Goal: Transaction & Acquisition: Book appointment/travel/reservation

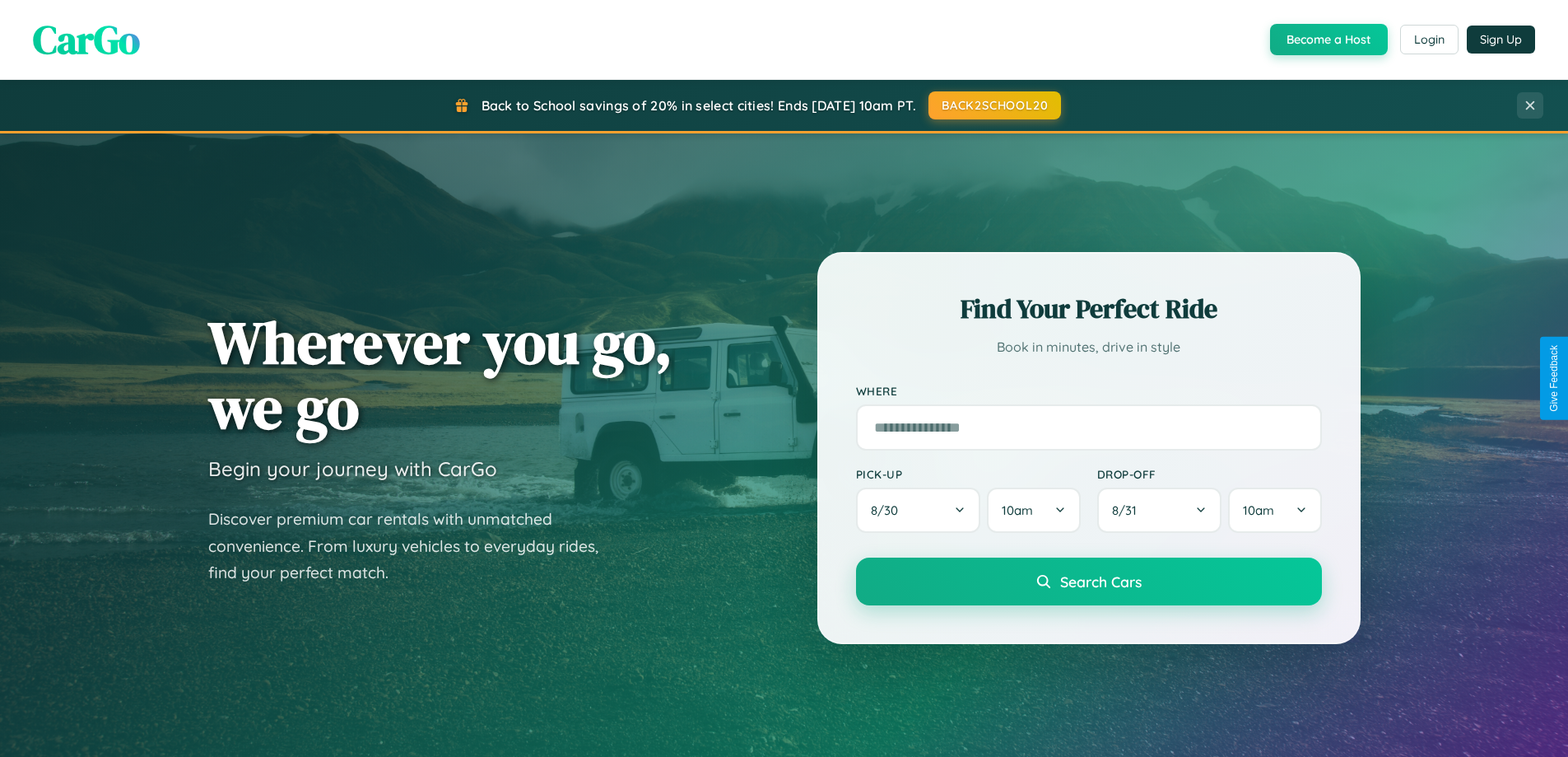
scroll to position [3169, 0]
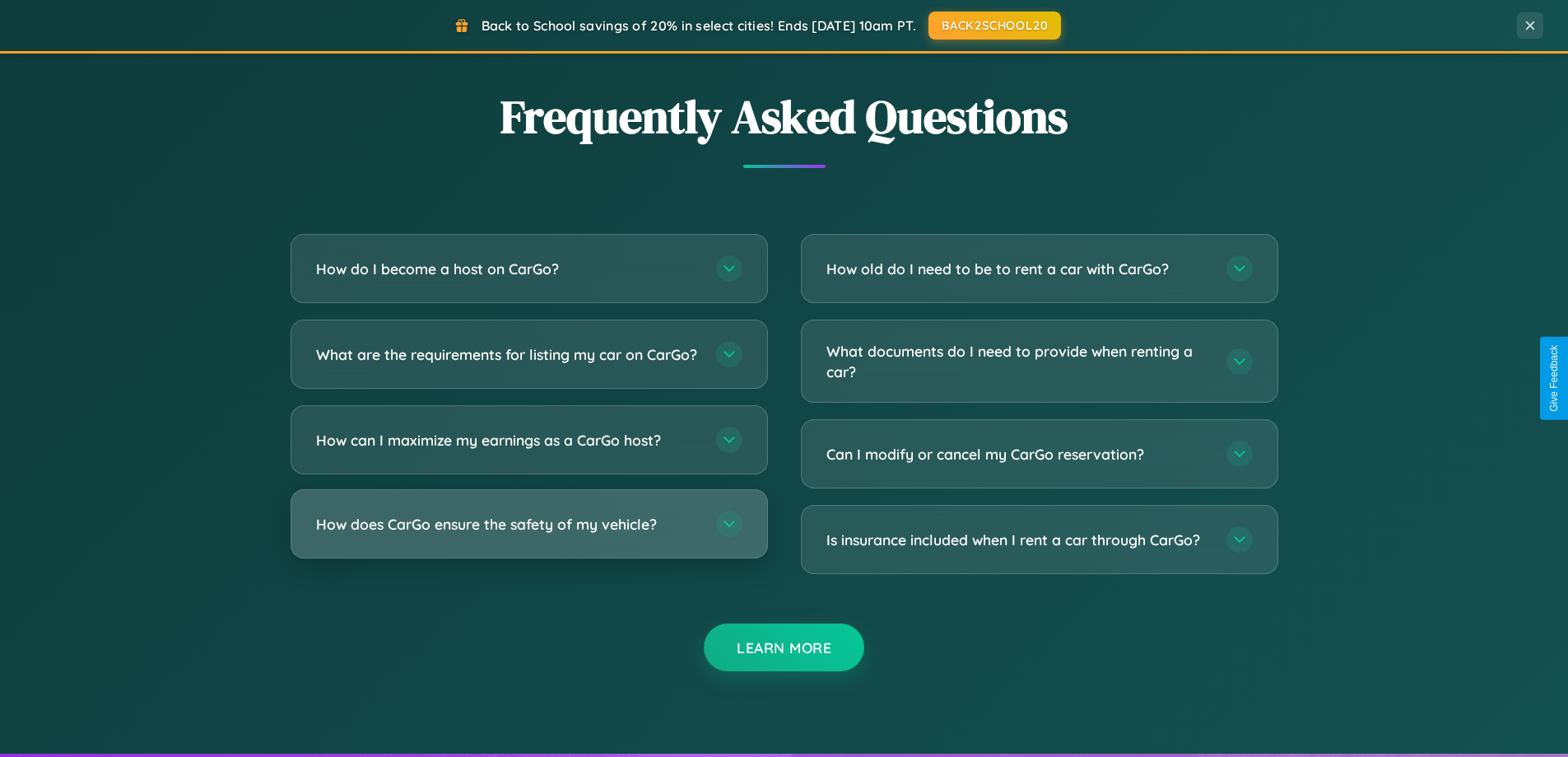
click at [528, 534] on h3 "How does CarGo ensure the safety of my vehicle?" at bounding box center [507, 524] width 384 height 20
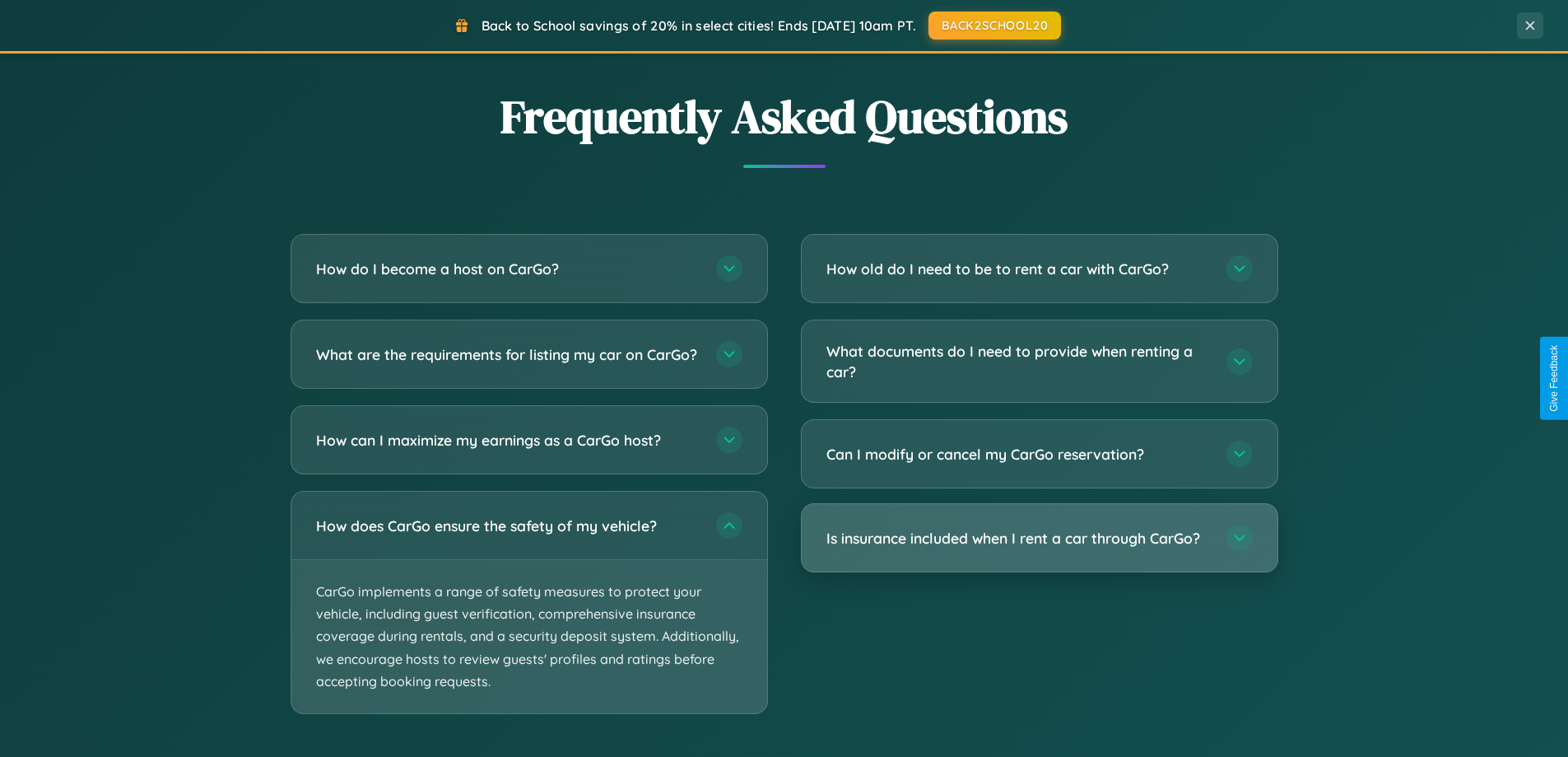
click at [1039, 538] on h3 "Is insurance included when I rent a car through CarGo?" at bounding box center [1018, 538] width 384 height 20
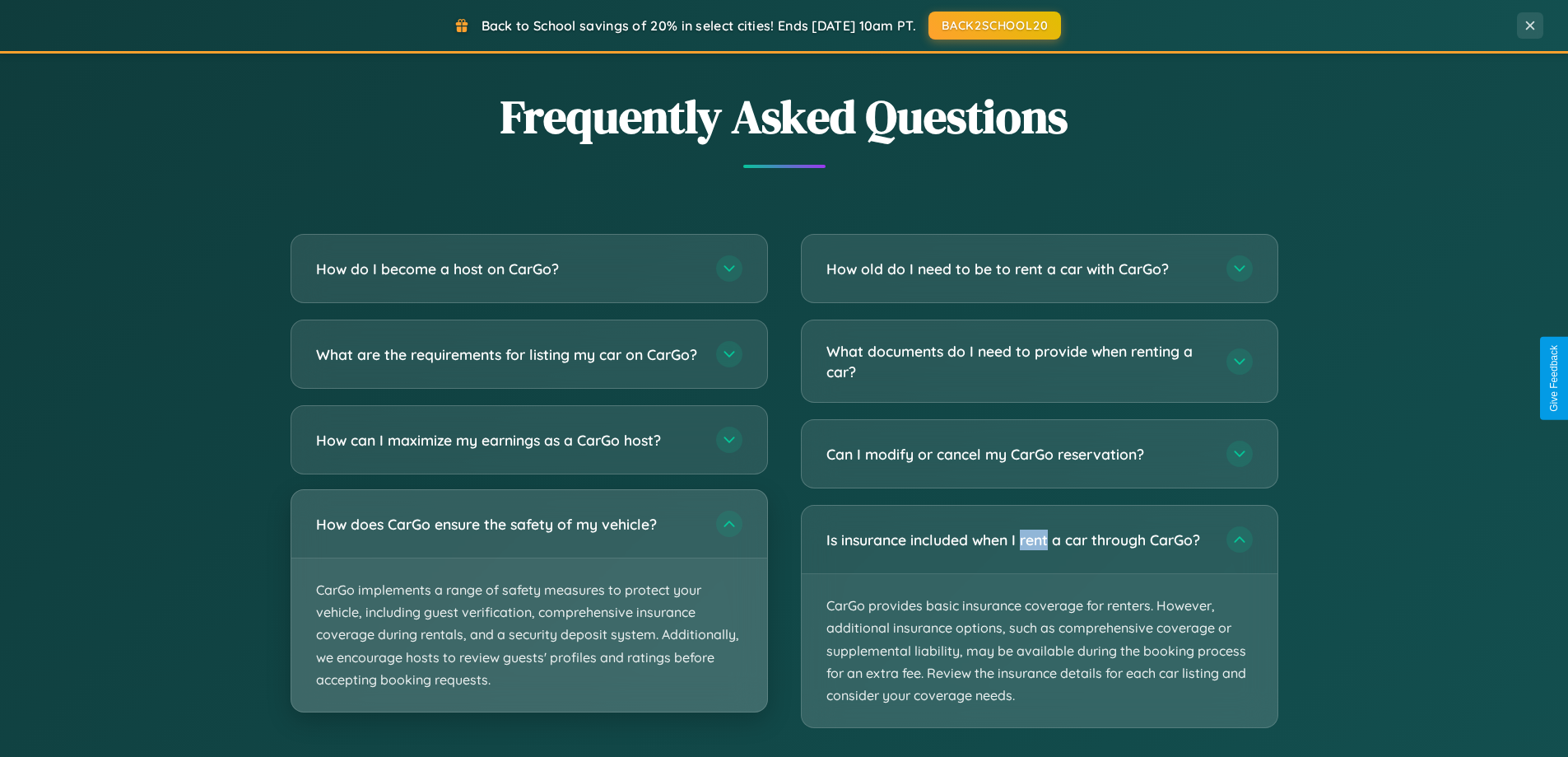
click at [528, 616] on p "CarGo implements a range of safety measures to protect your vehicle, including …" at bounding box center [528, 634] width 475 height 153
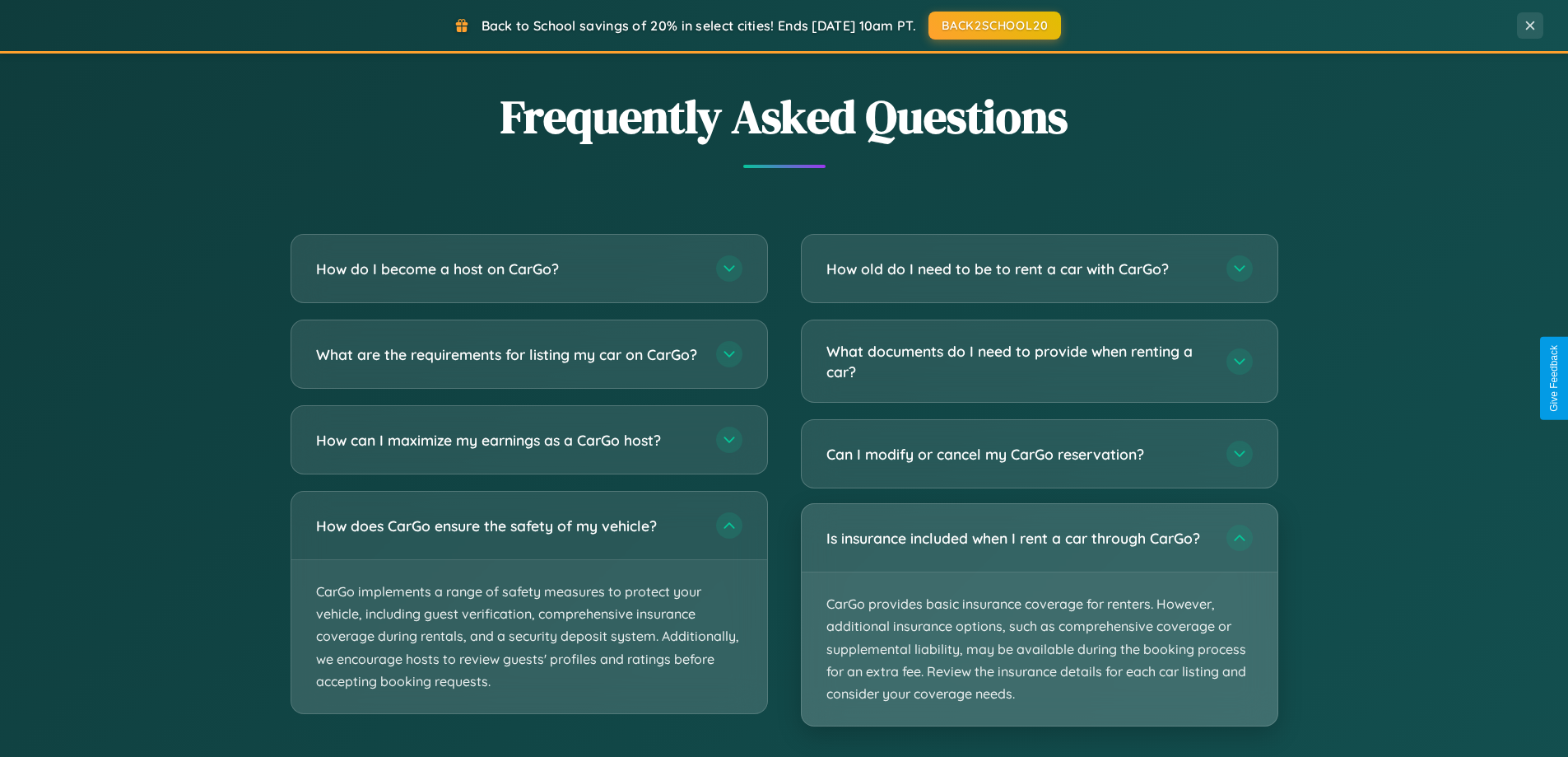
click at [1039, 615] on p "CarGo provides basic insurance coverage for renters. However, additional insura…" at bounding box center [1039, 648] width 475 height 153
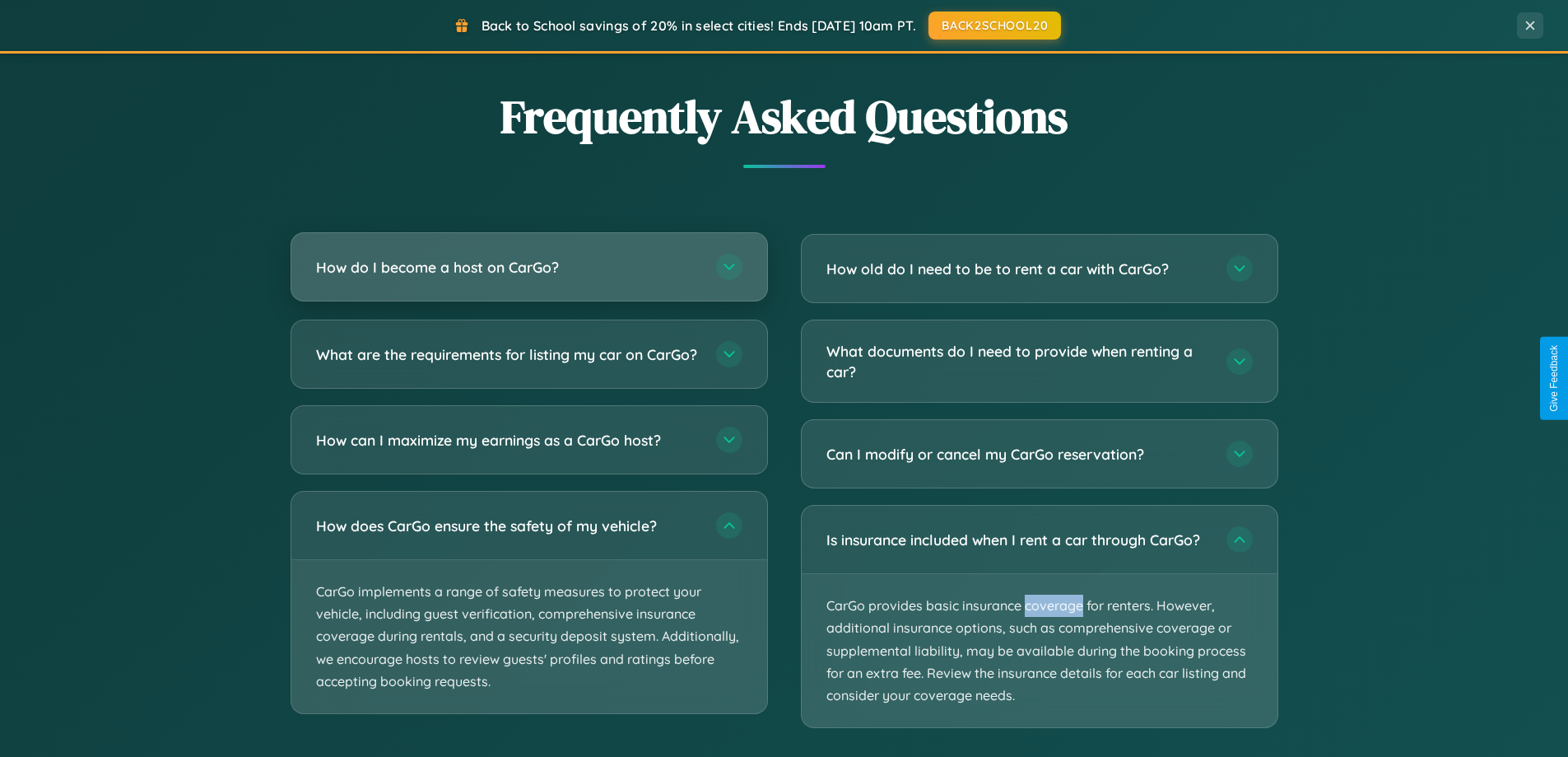
click at [528, 268] on h3 "How do I become a host on CarGo?" at bounding box center [507, 267] width 384 height 20
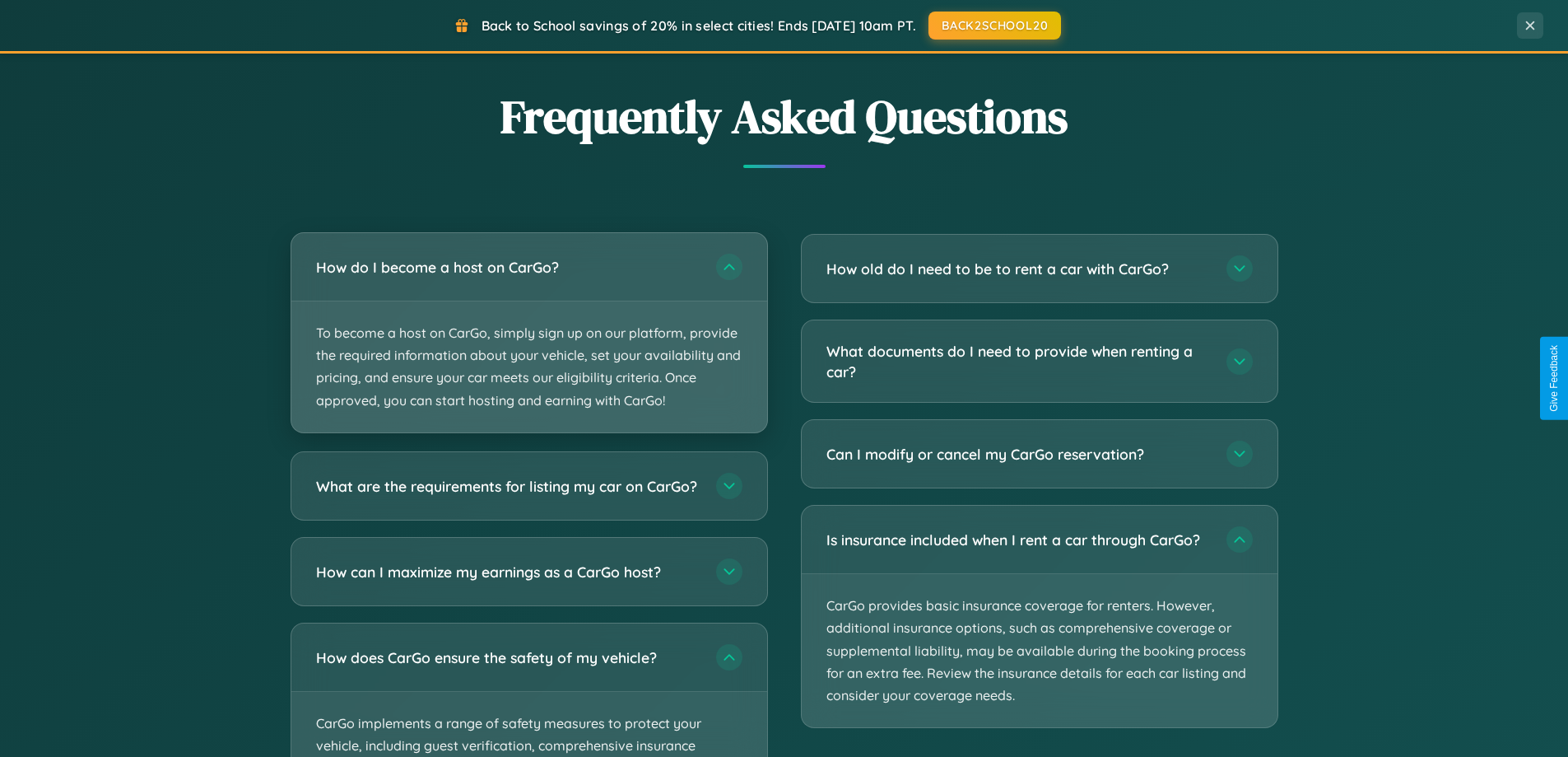
click at [528, 332] on p "To become a host on CarGo, simply sign up on our platform, provide the required…" at bounding box center [528, 367] width 475 height 131
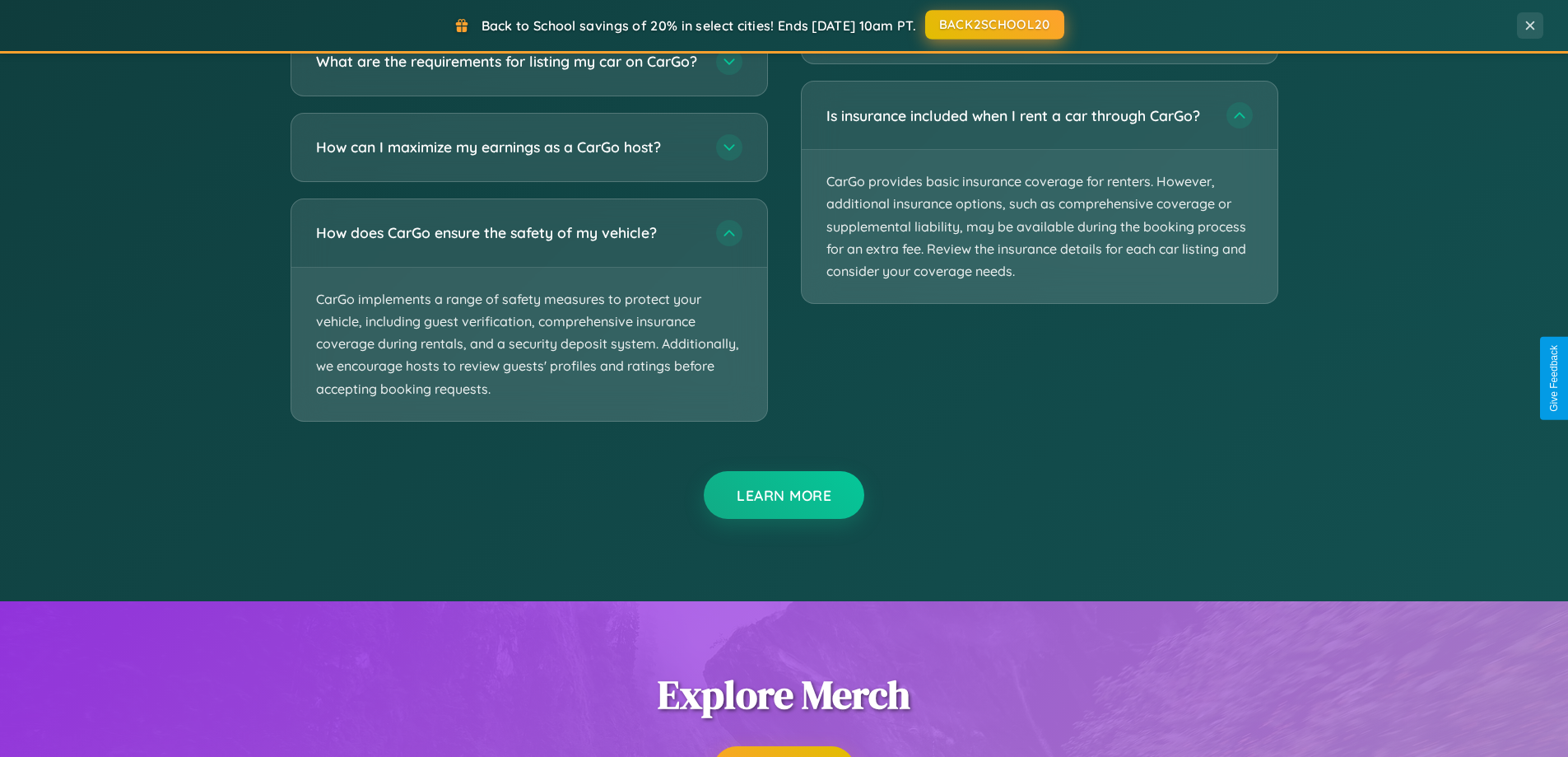
scroll to position [2975, 0]
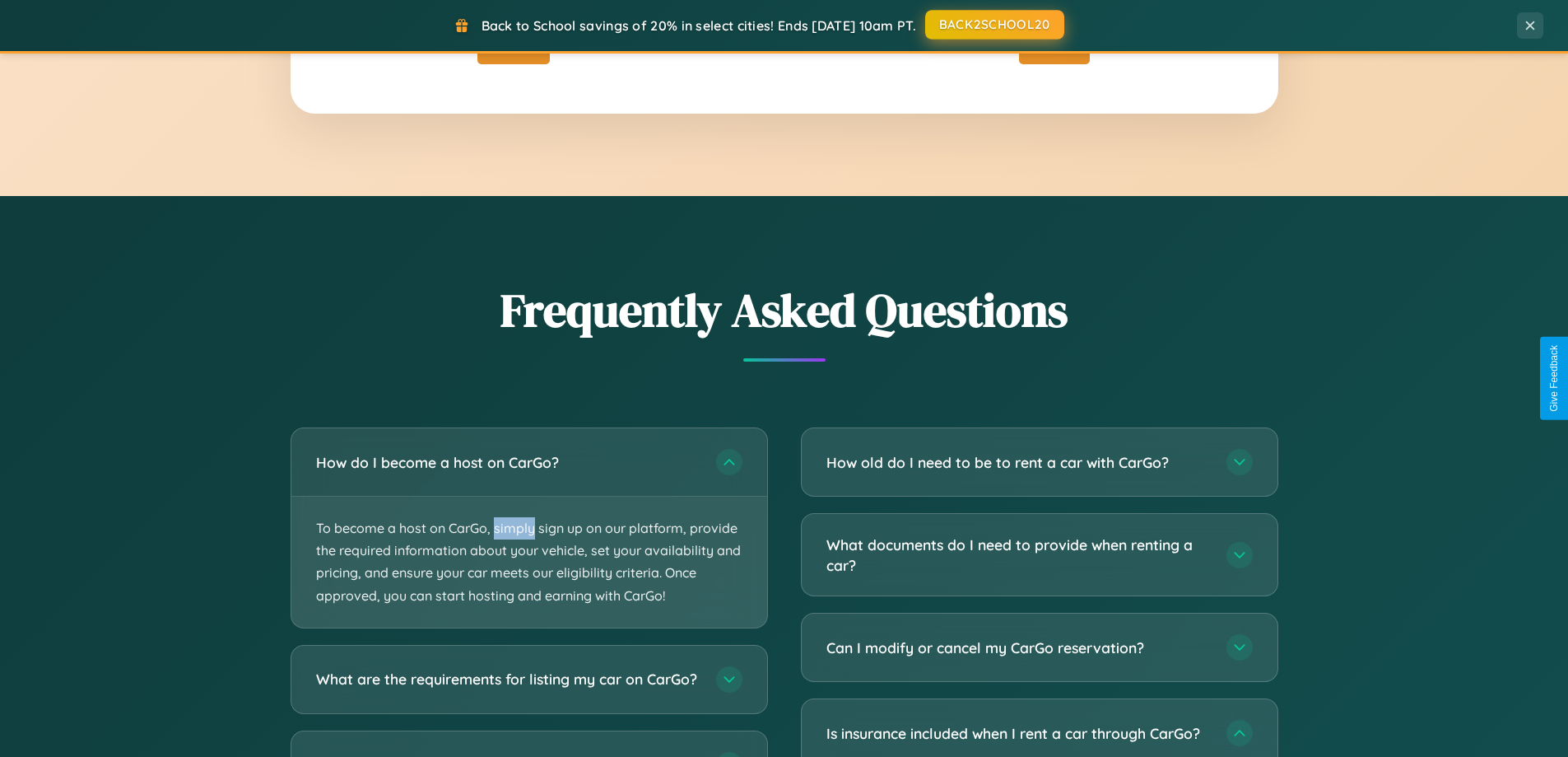
click at [994, 26] on button "BACK2SCHOOL20" at bounding box center [995, 25] width 139 height 29
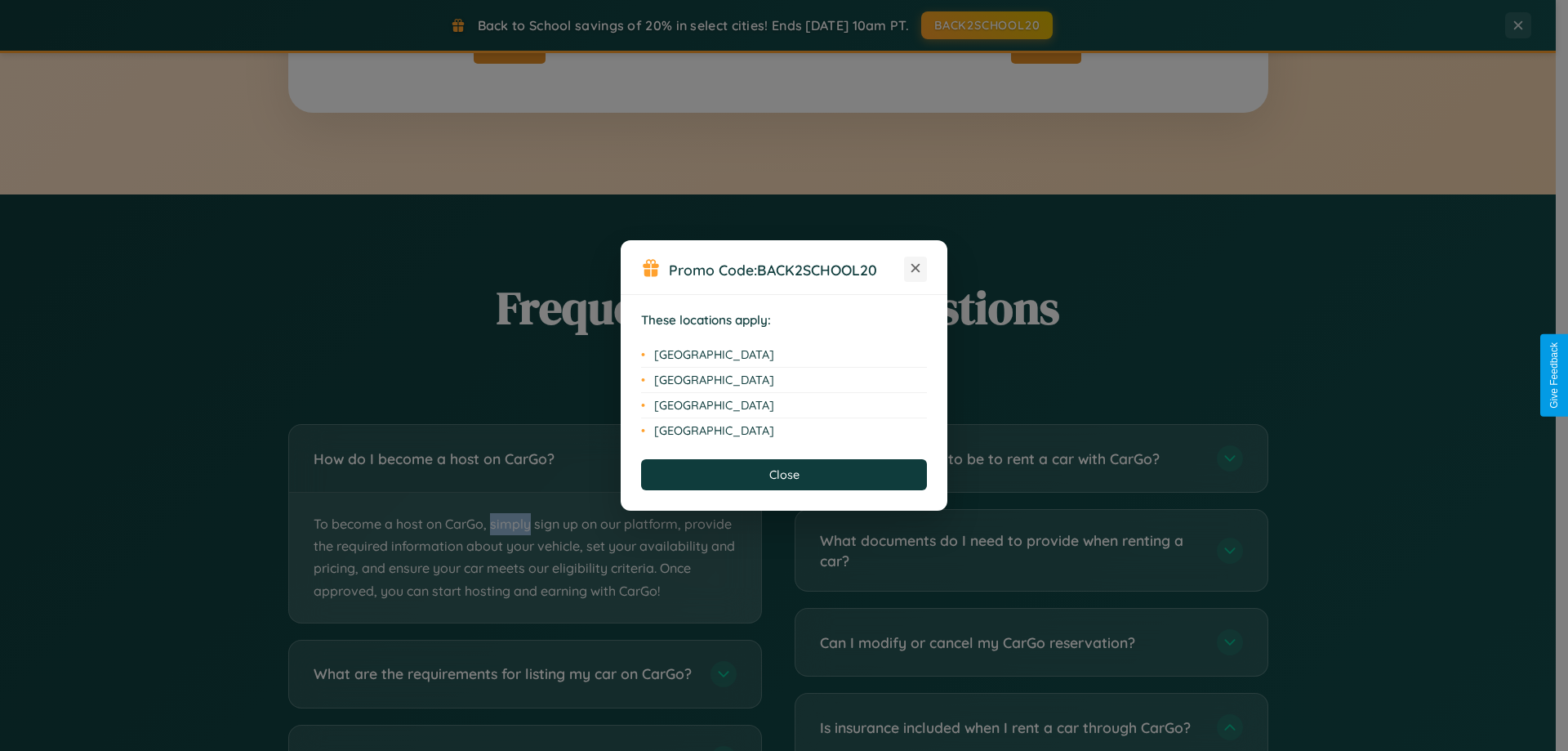
click at [915, 269] on icon at bounding box center [916, 268] width 9 height 9
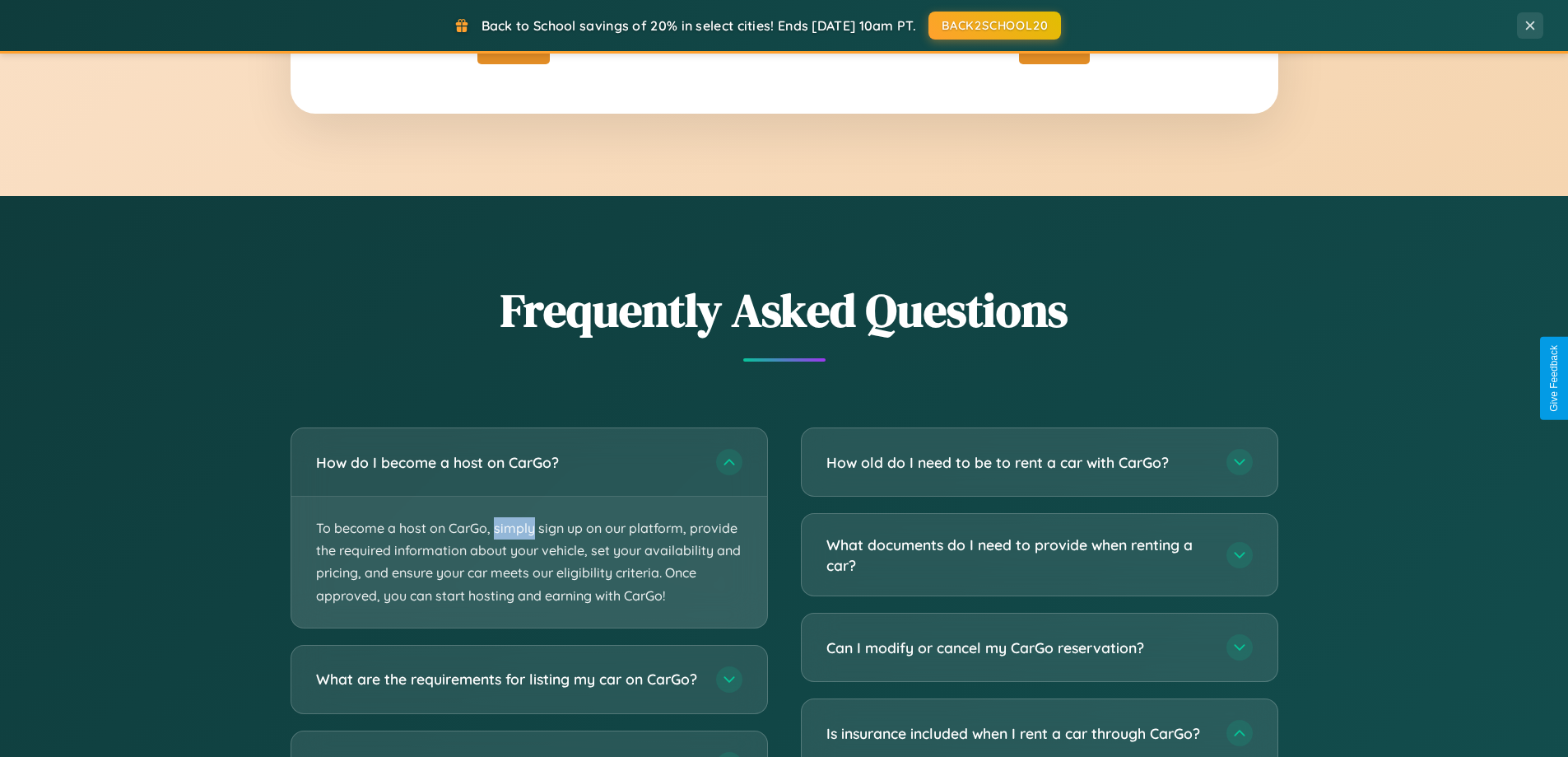
scroll to position [710, 0]
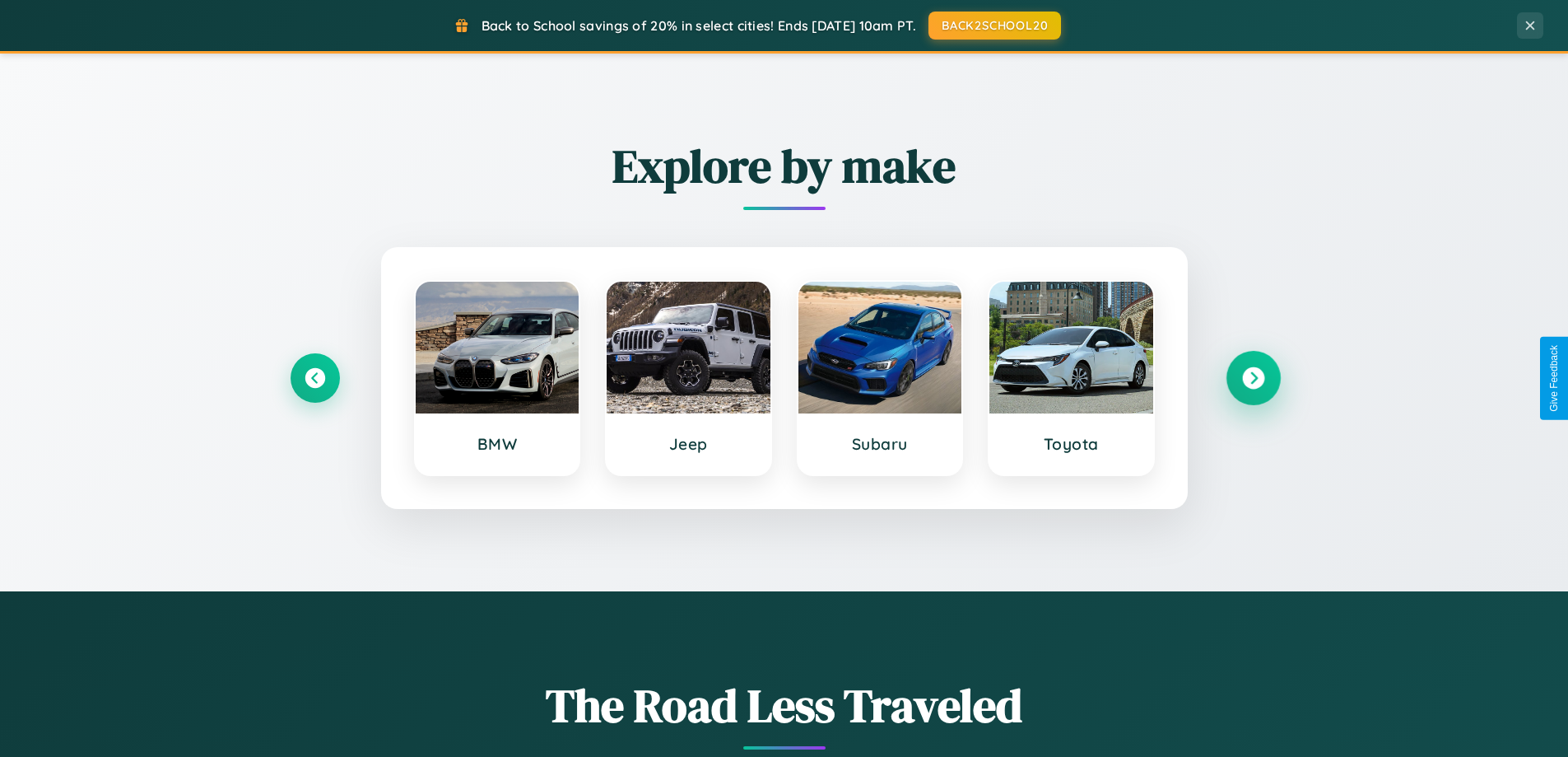
click at [1253, 378] on icon at bounding box center [1253, 378] width 22 height 22
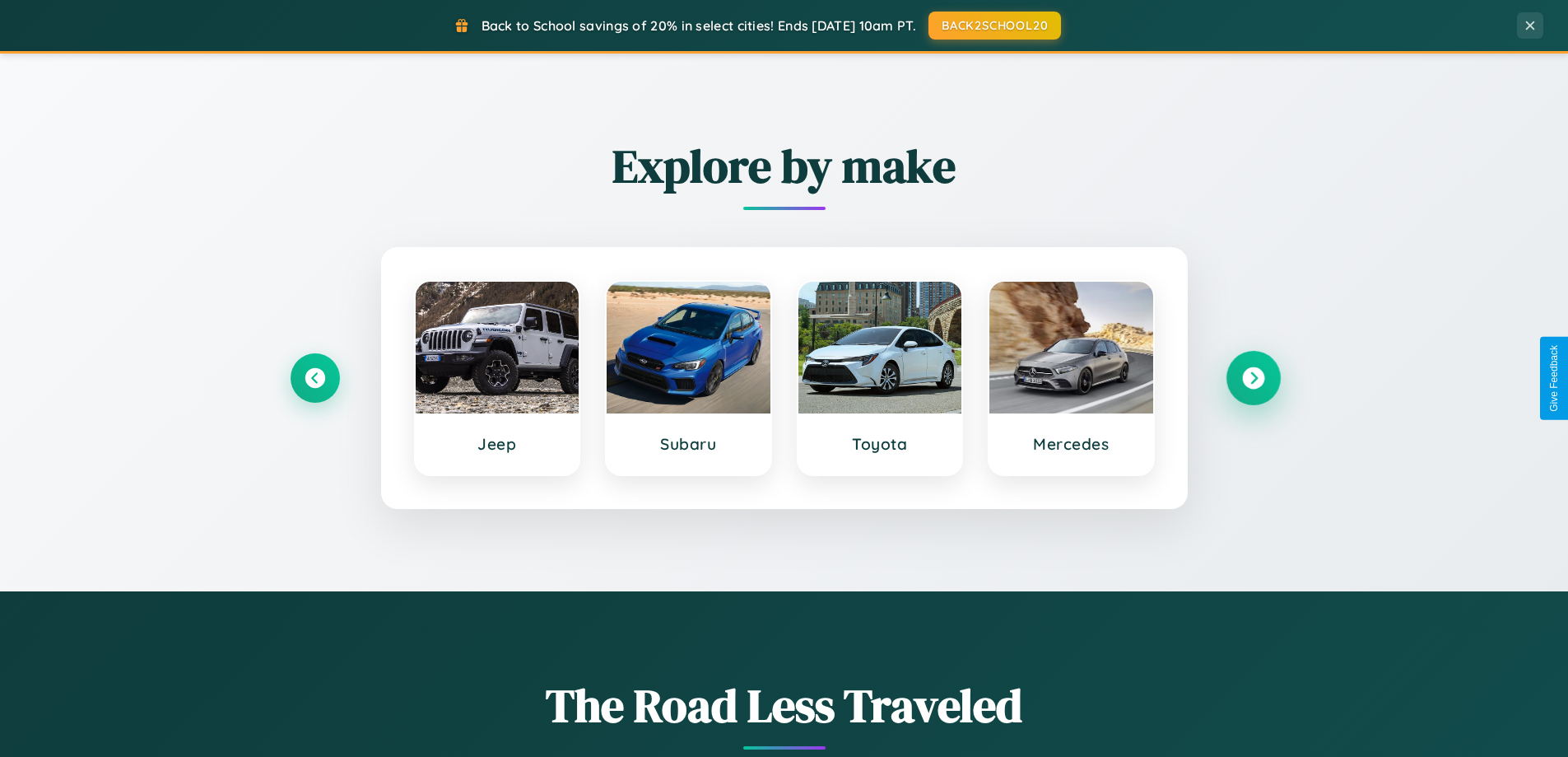
click at [1253, 378] on icon at bounding box center [1253, 378] width 22 height 22
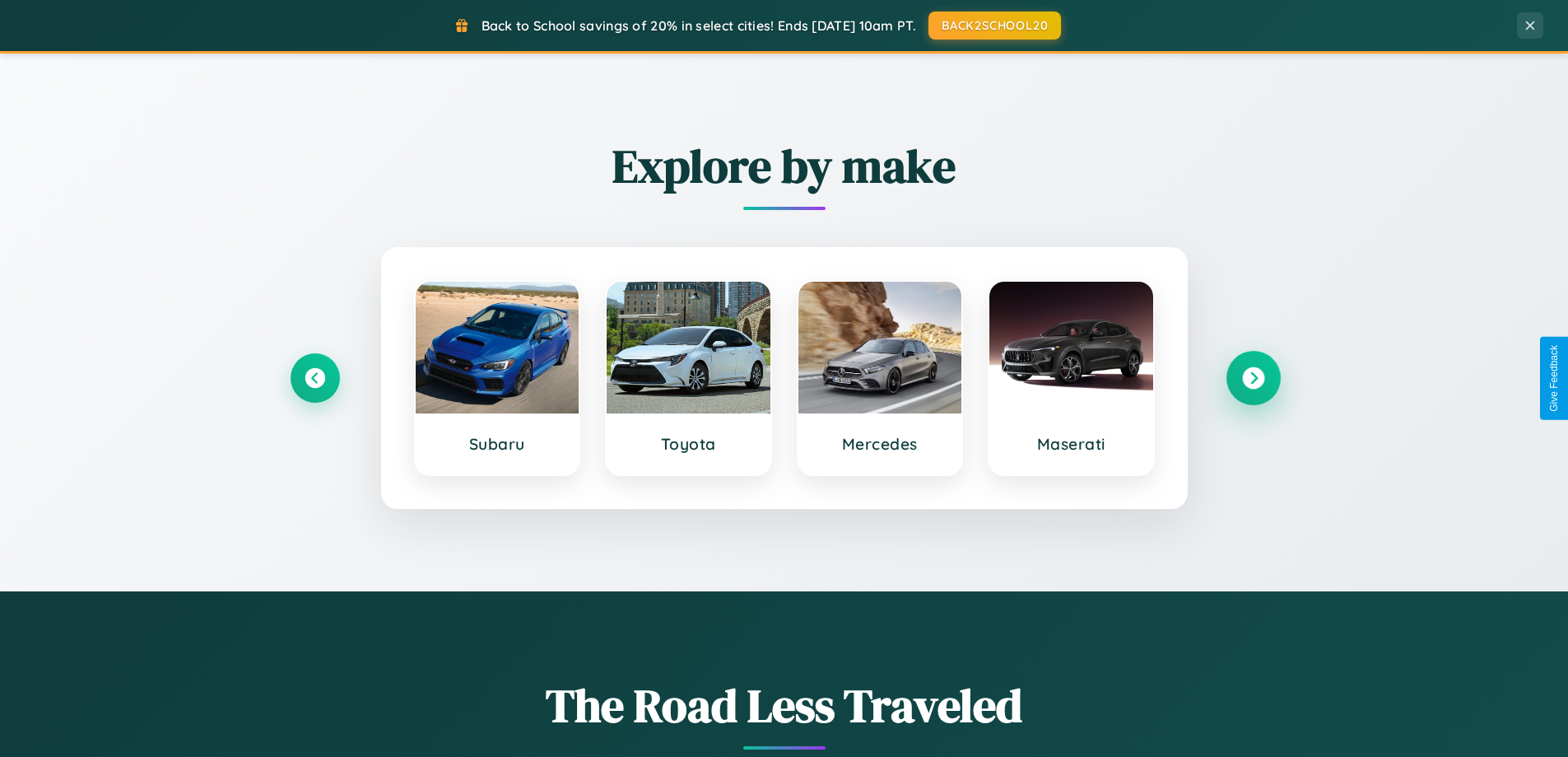
click at [1253, 378] on icon at bounding box center [1253, 378] width 22 height 22
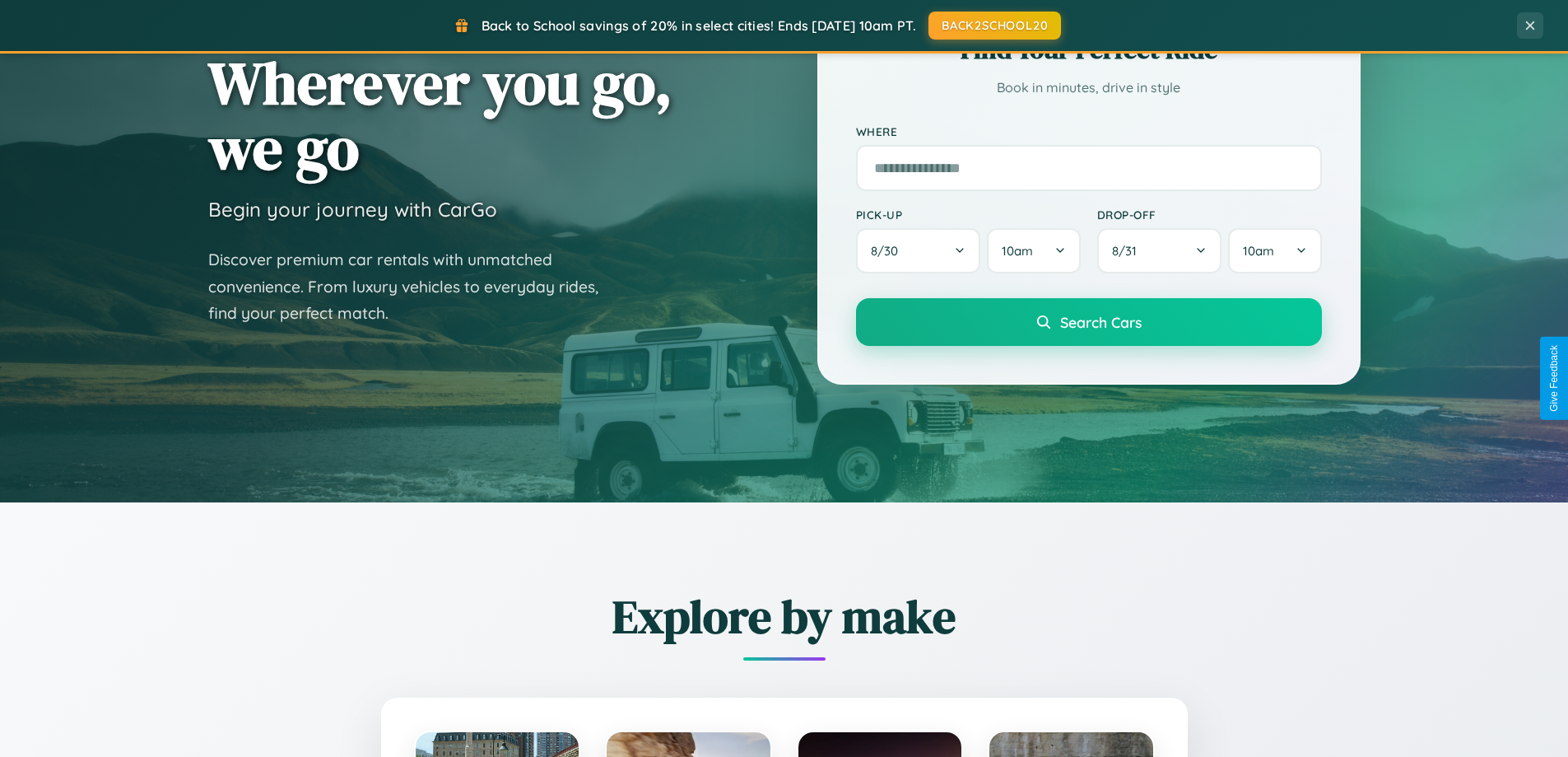
scroll to position [0, 0]
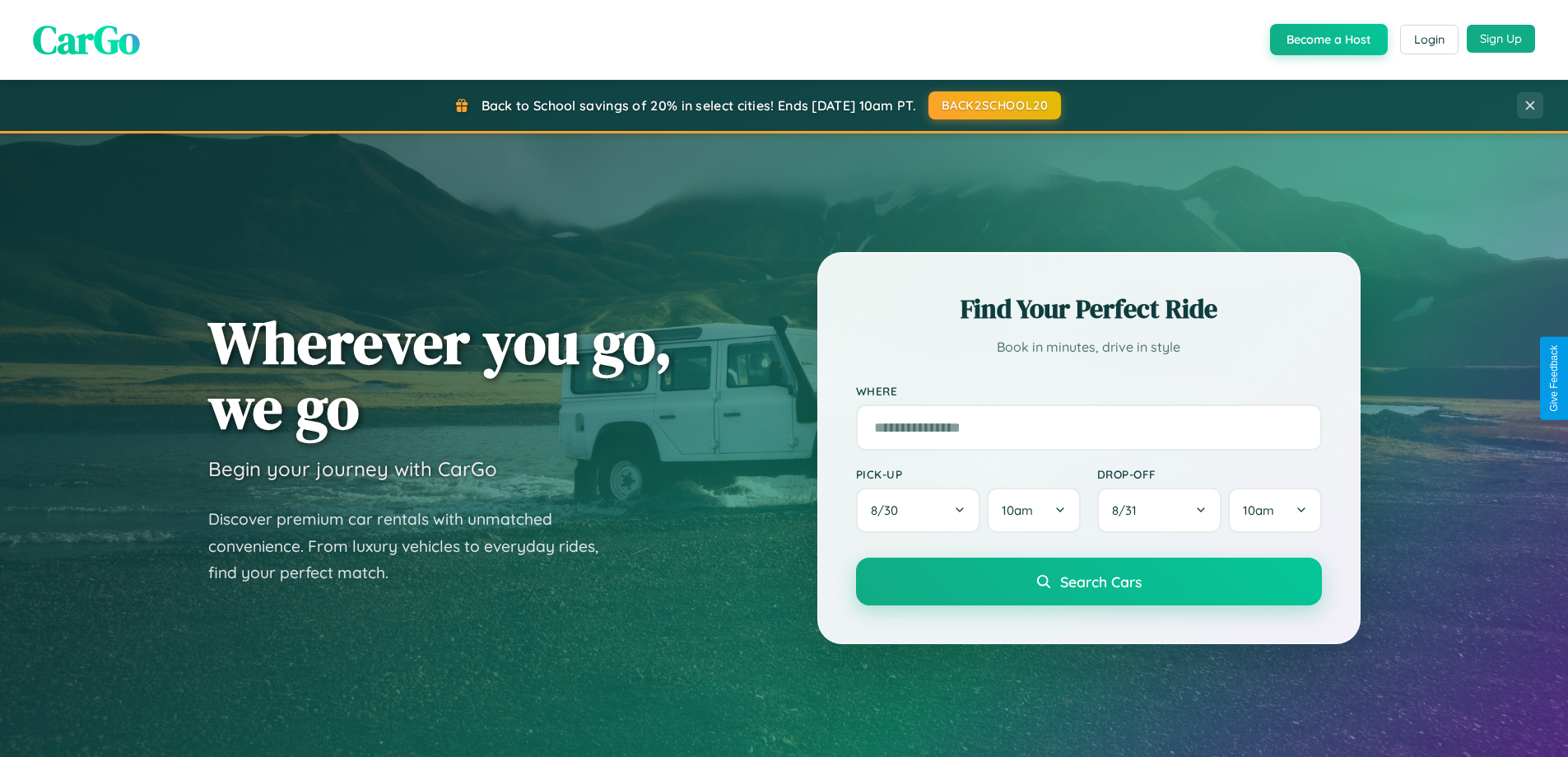
click at [1500, 39] on button "Sign Up" at bounding box center [1500, 38] width 69 height 28
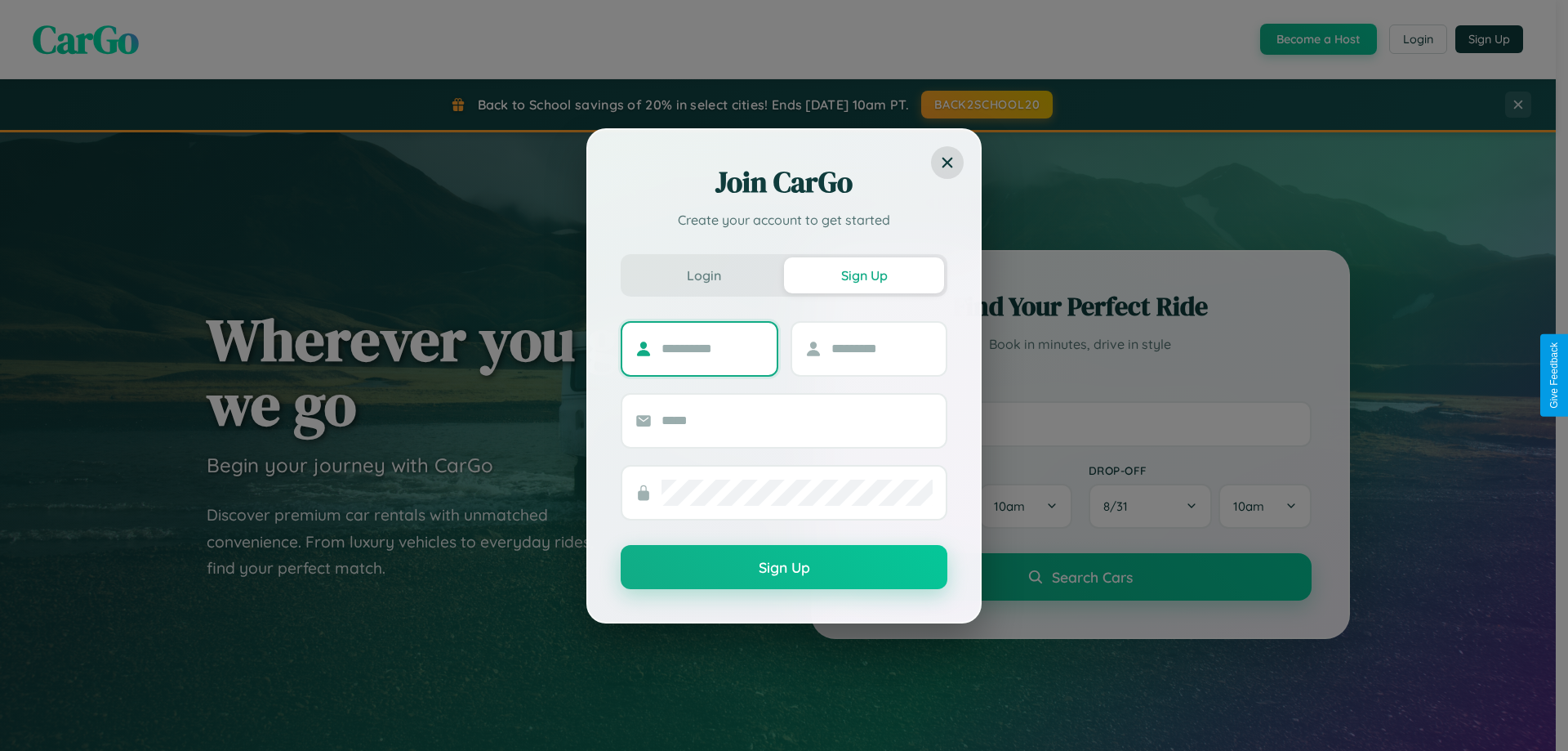
click at [713, 348] on input "text" at bounding box center [713, 348] width 102 height 26
type input "**********"
click at [882, 348] on input "text" at bounding box center [883, 348] width 102 height 26
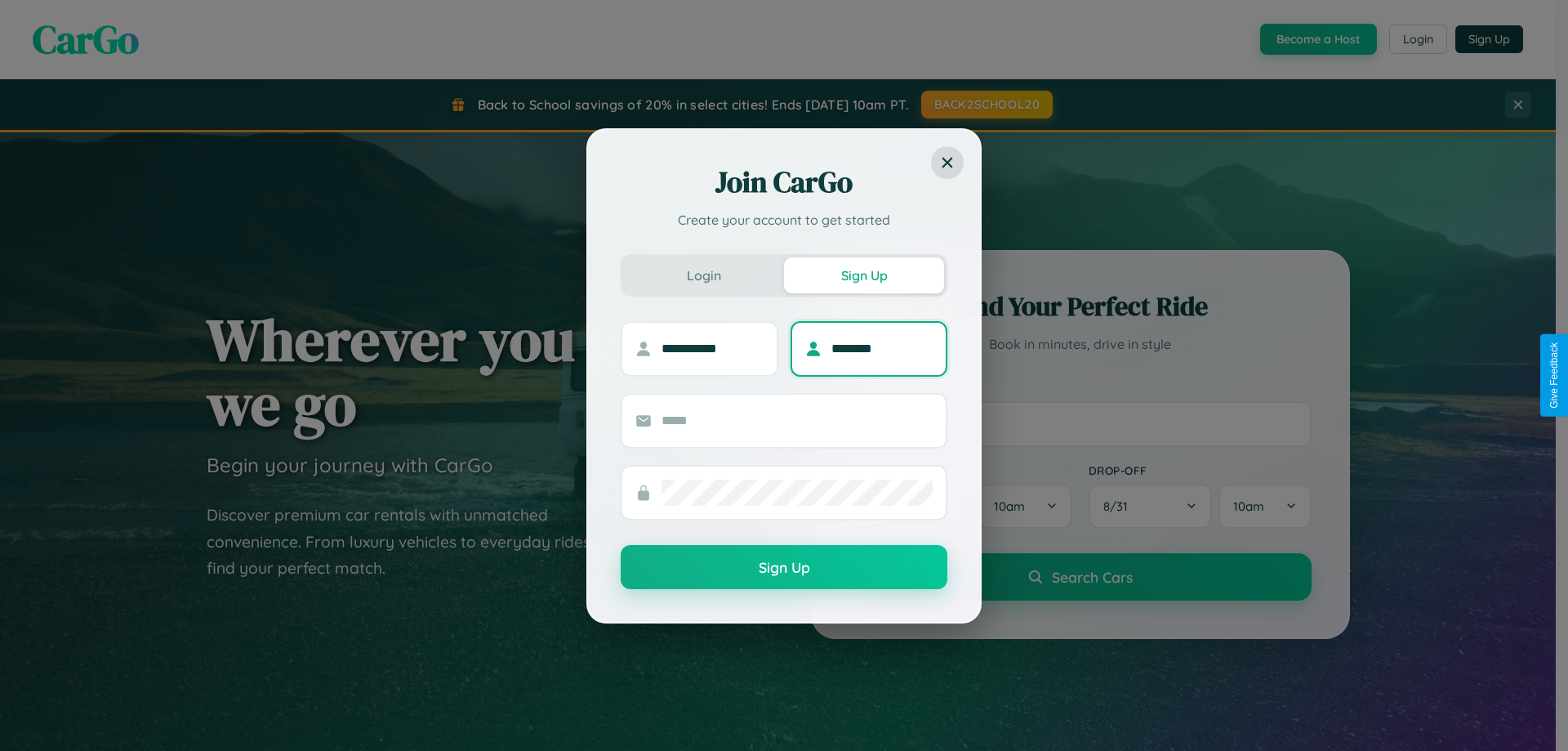
type input "********"
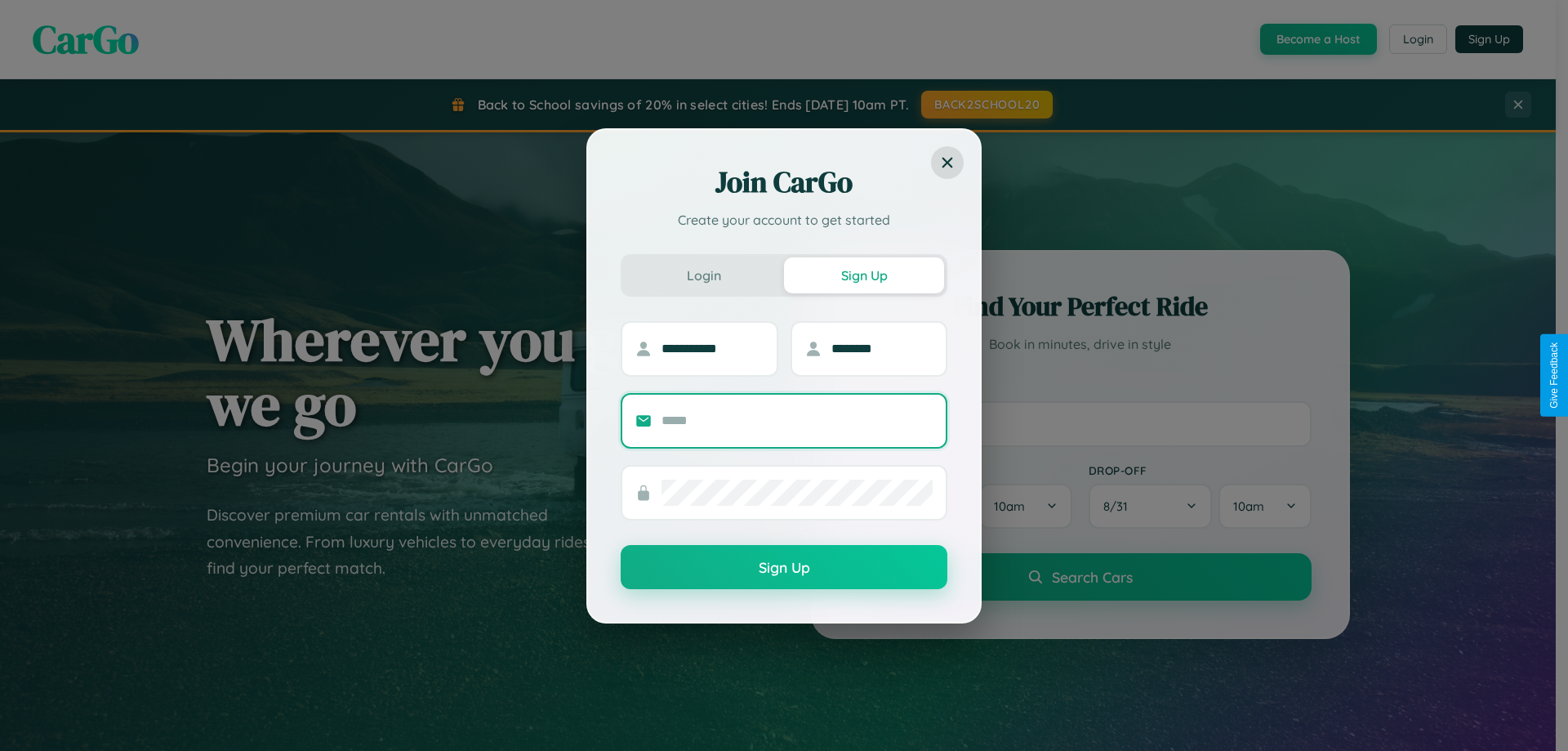
click at [797, 420] on input "text" at bounding box center [797, 420] width 271 height 26
type input "**********"
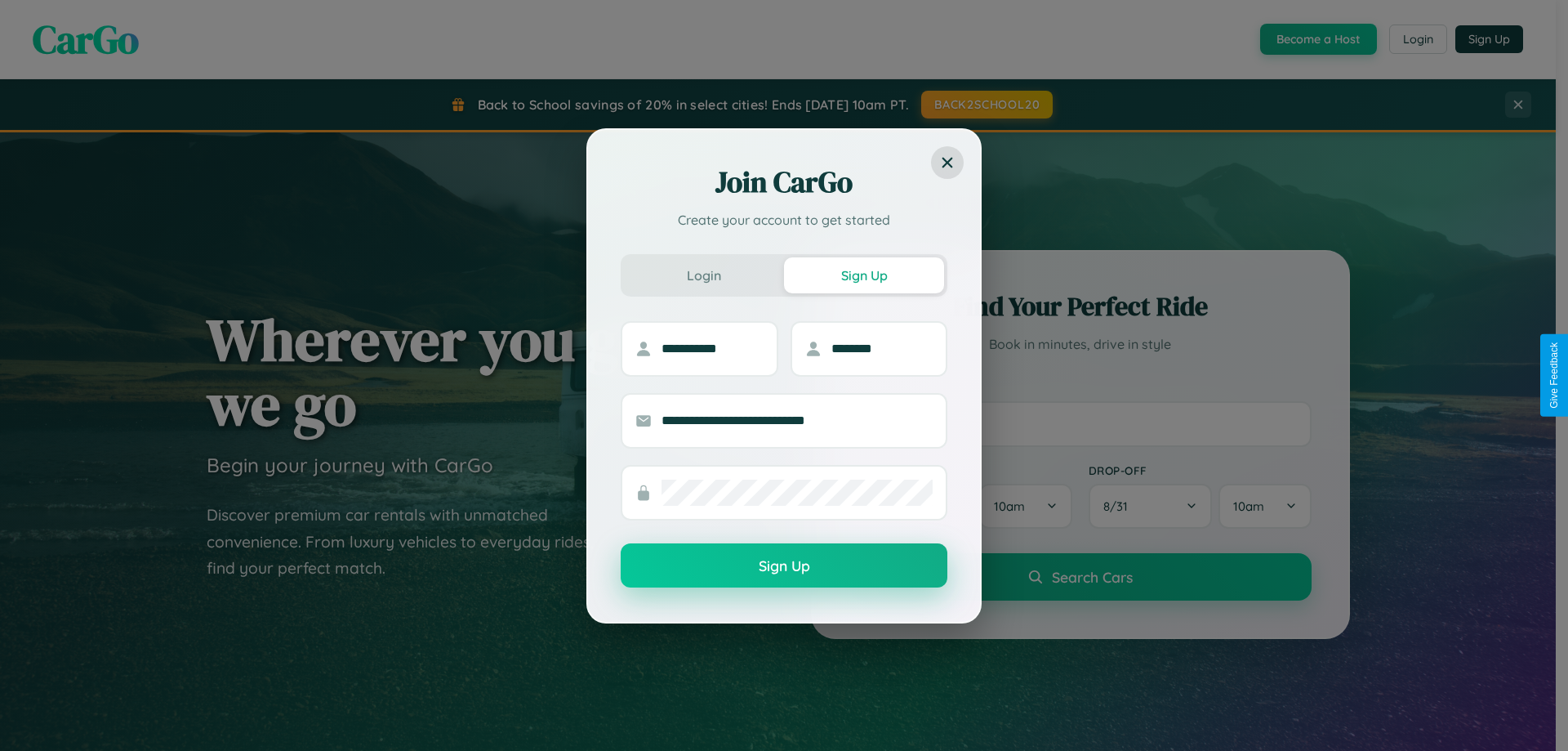
click at [784, 566] on button "Sign Up" at bounding box center [784, 566] width 326 height 45
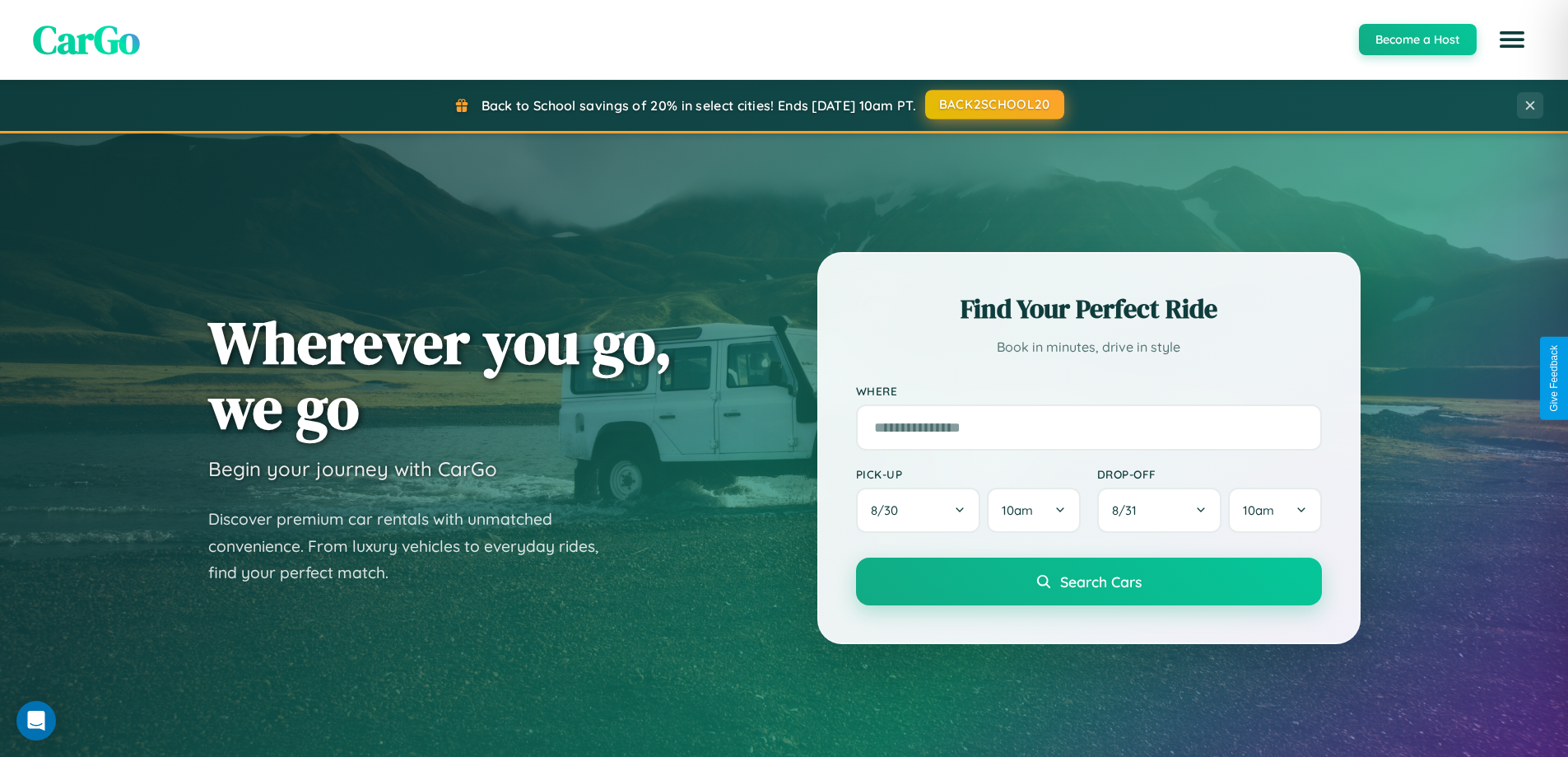
click at [994, 104] on button "BACK2SCHOOL20" at bounding box center [995, 104] width 139 height 29
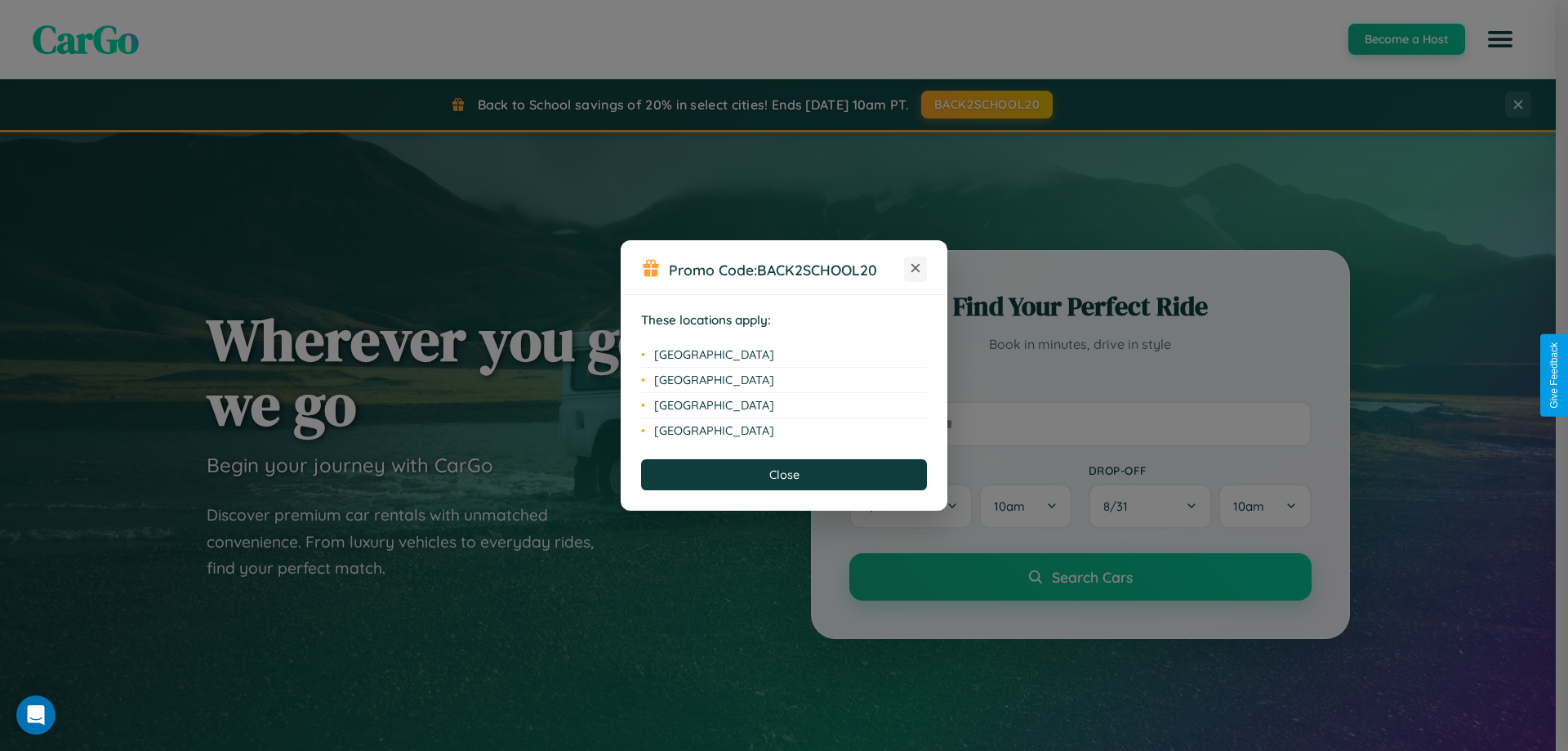
click at [915, 269] on icon at bounding box center [916, 268] width 9 height 9
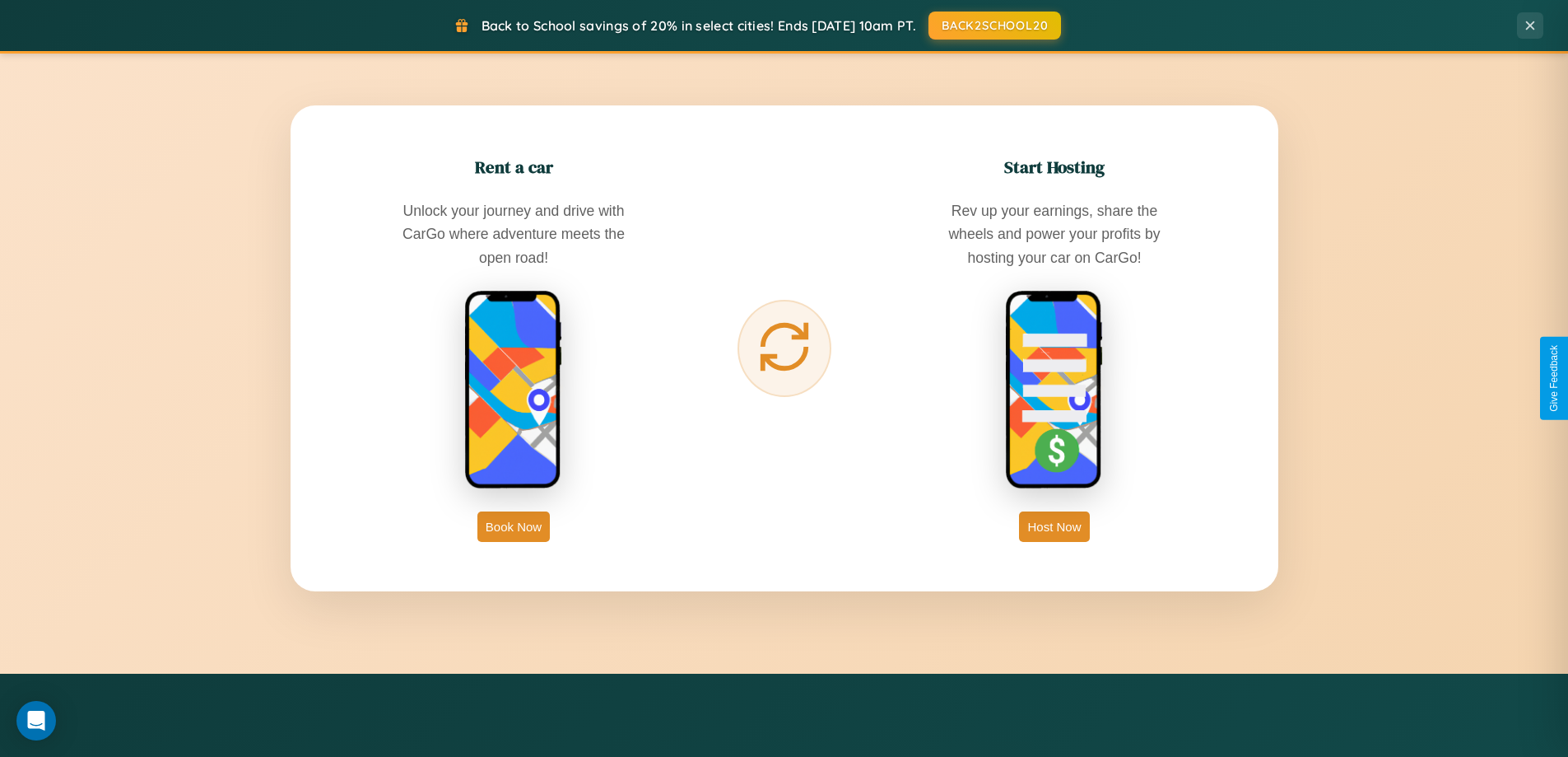
scroll to position [2646, 0]
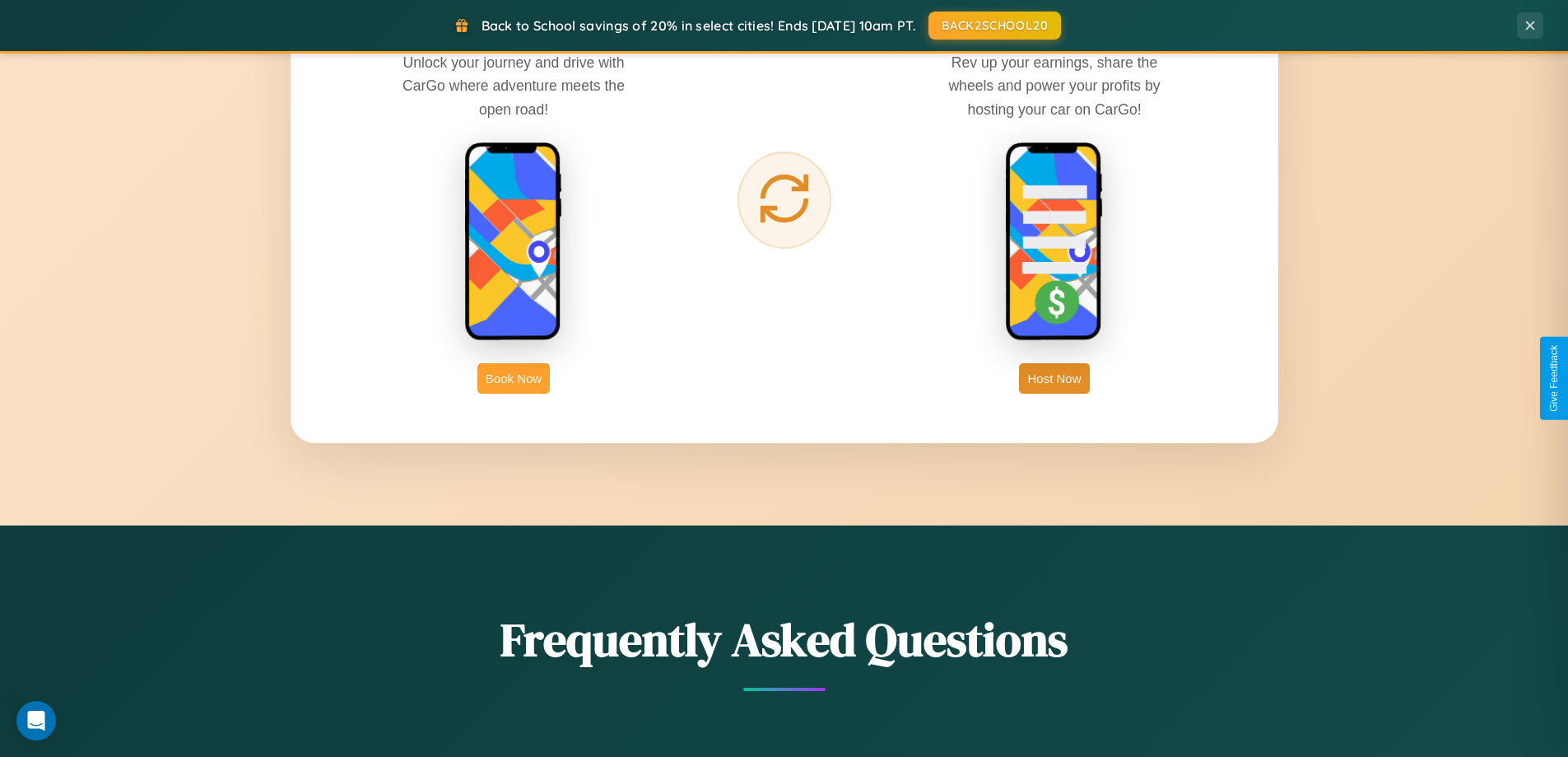
click at [514, 378] on button "Book Now" at bounding box center [513, 378] width 72 height 30
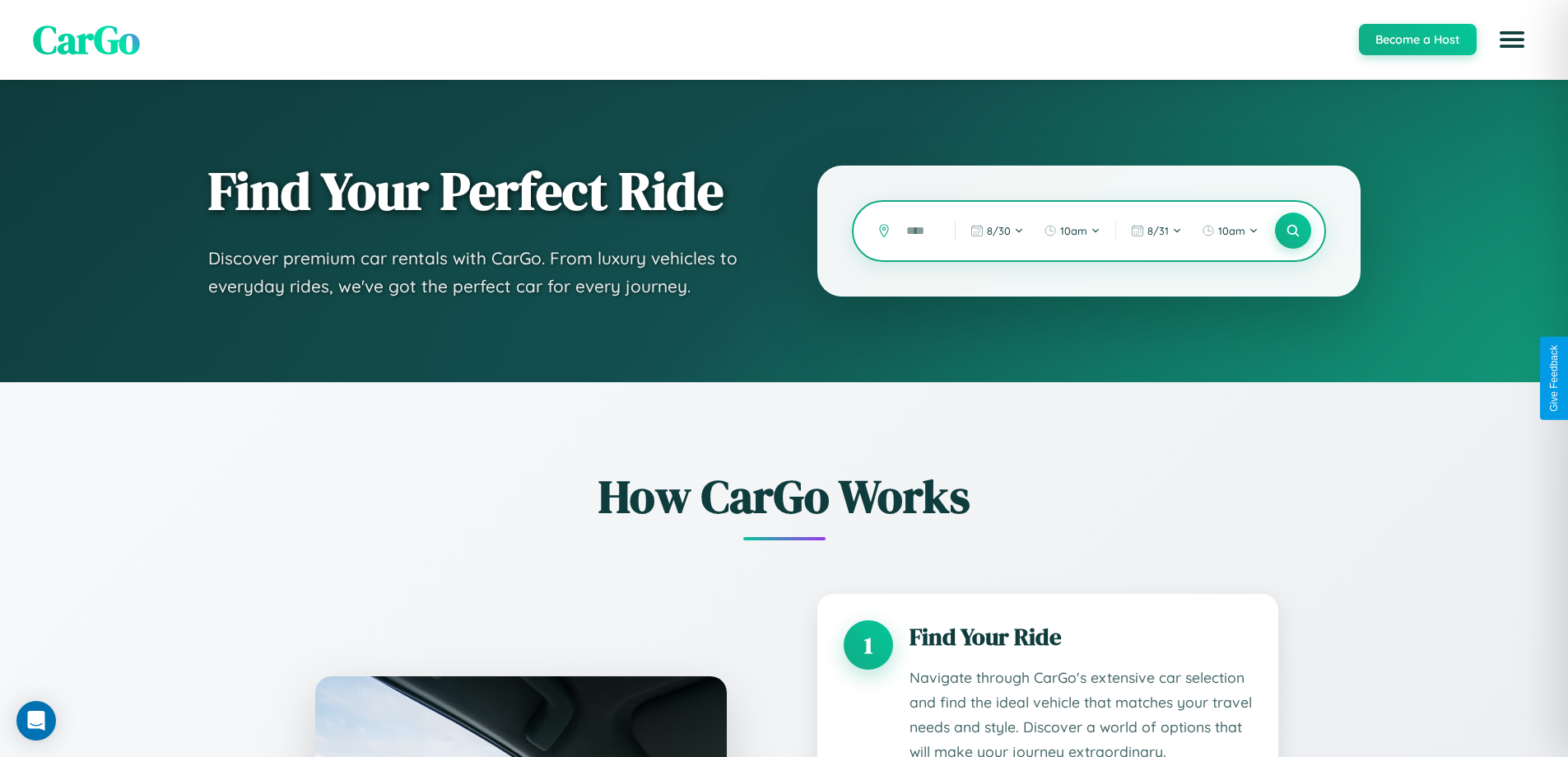
click at [919, 231] on input "text" at bounding box center [918, 230] width 40 height 28
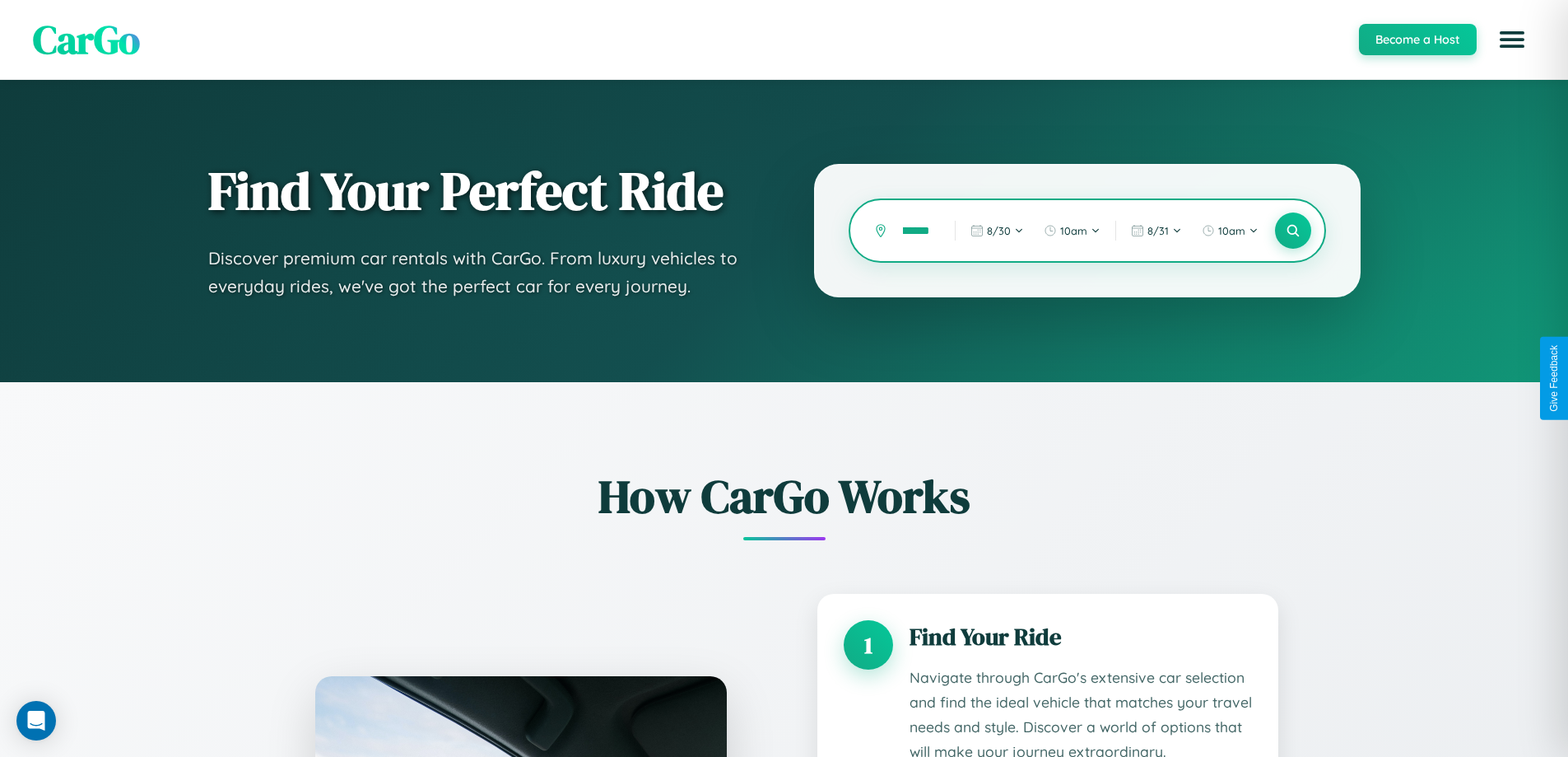
scroll to position [0, 32]
type input "********"
click at [1292, 231] on icon at bounding box center [1292, 231] width 16 height 16
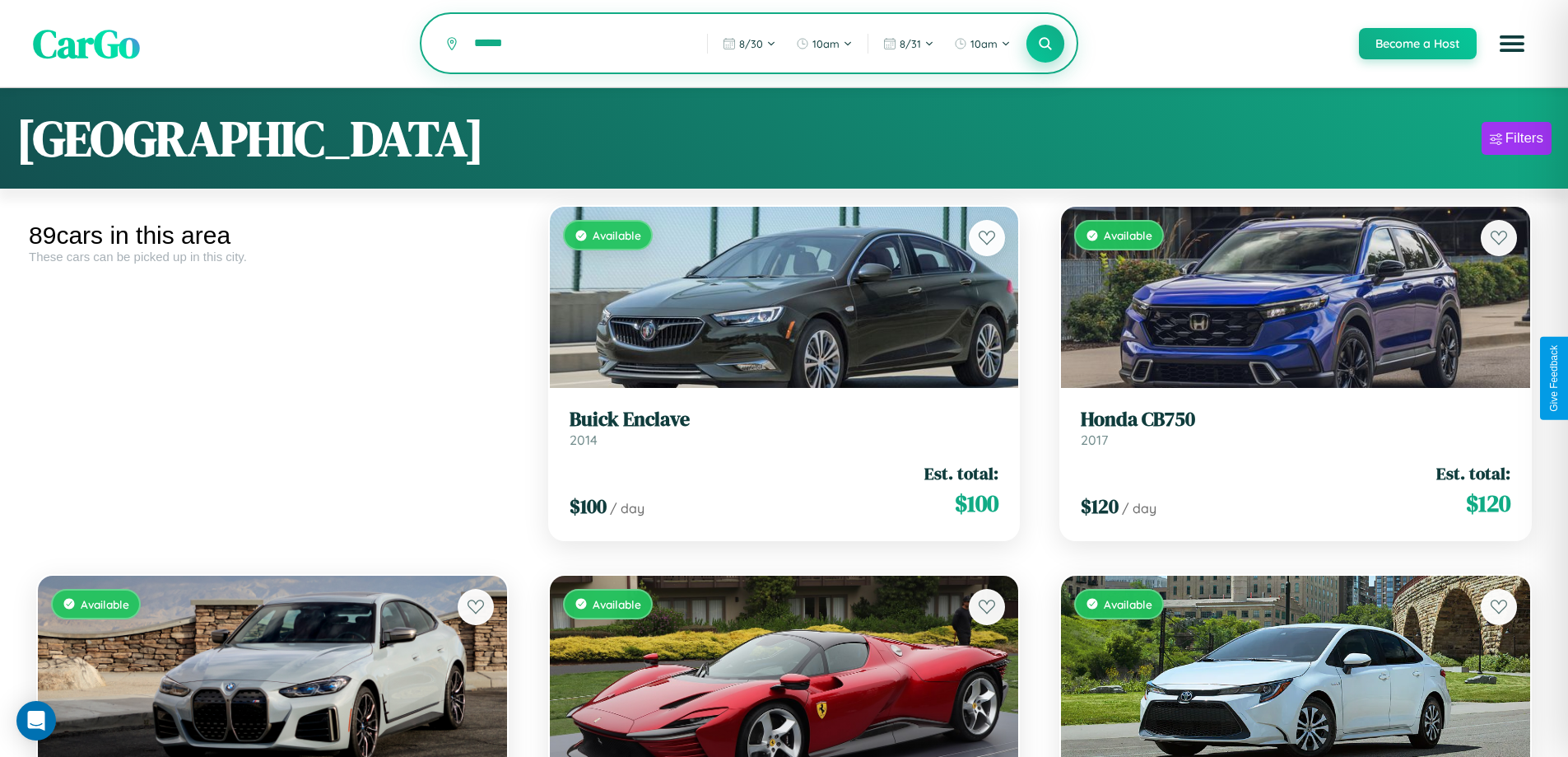
type input "******"
click at [1044, 45] on icon at bounding box center [1045, 43] width 16 height 16
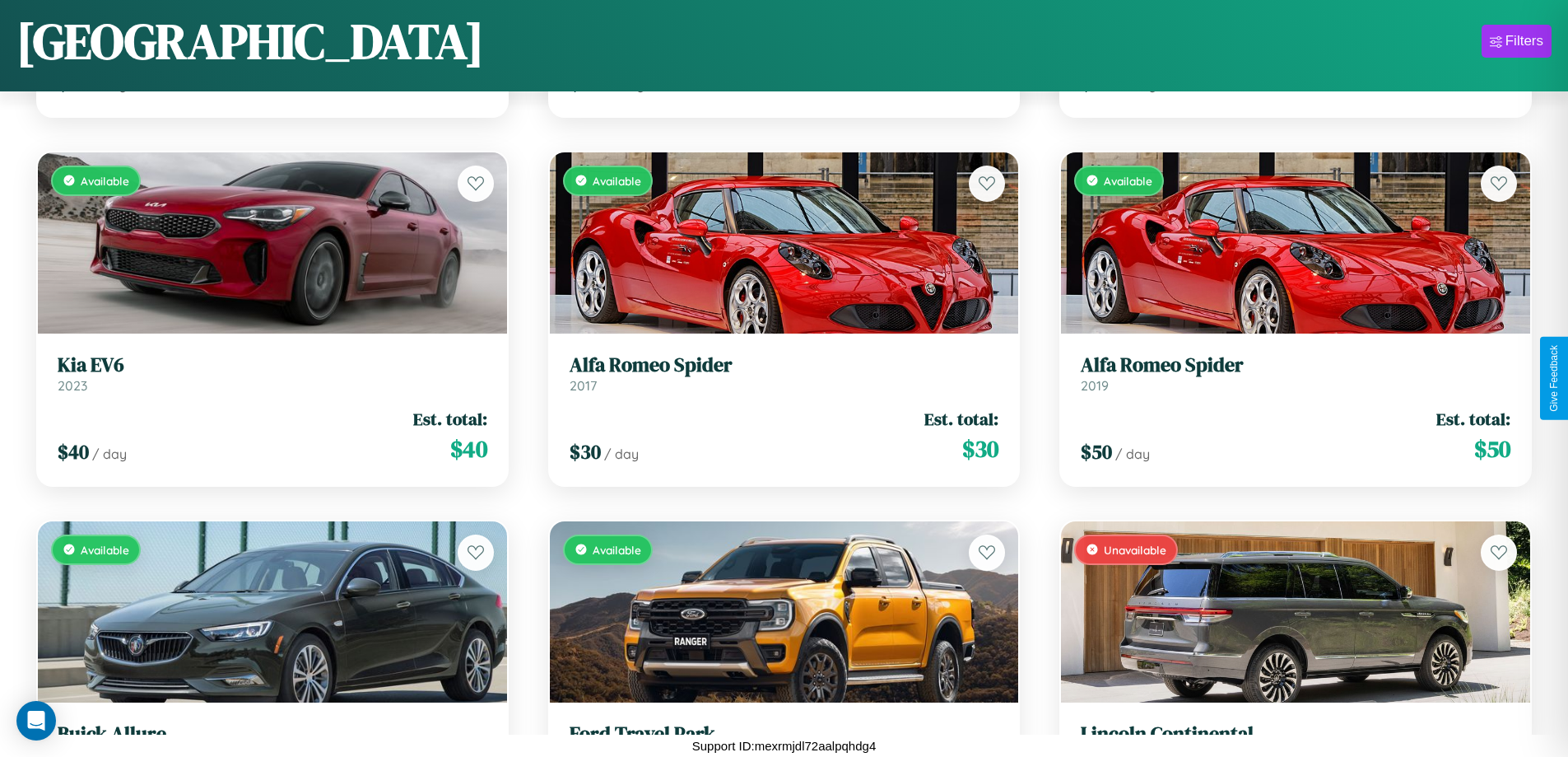
scroll to position [8713, 0]
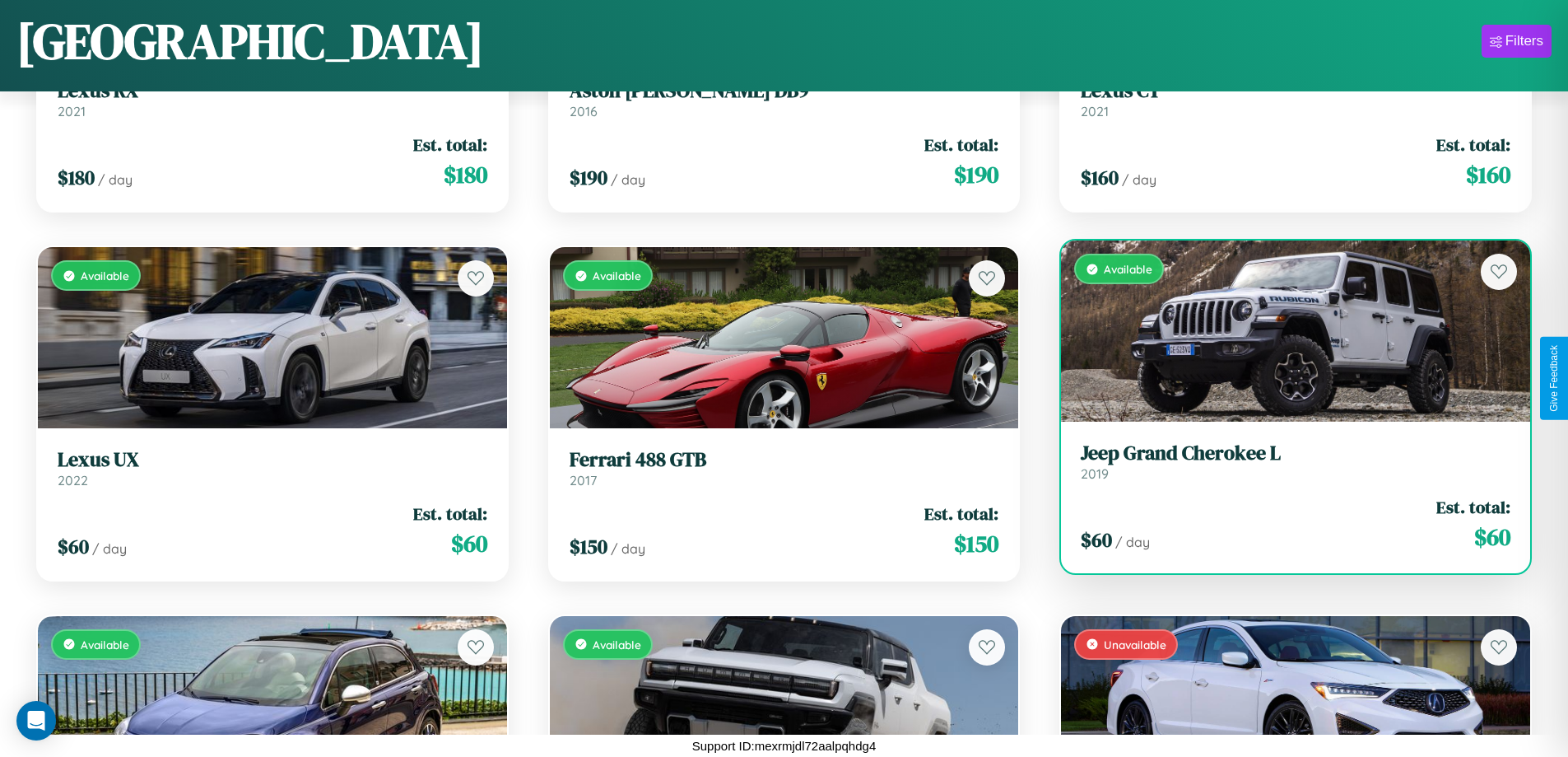
click at [1285, 462] on h3 "Jeep Grand Cherokee L" at bounding box center [1295, 454] width 430 height 24
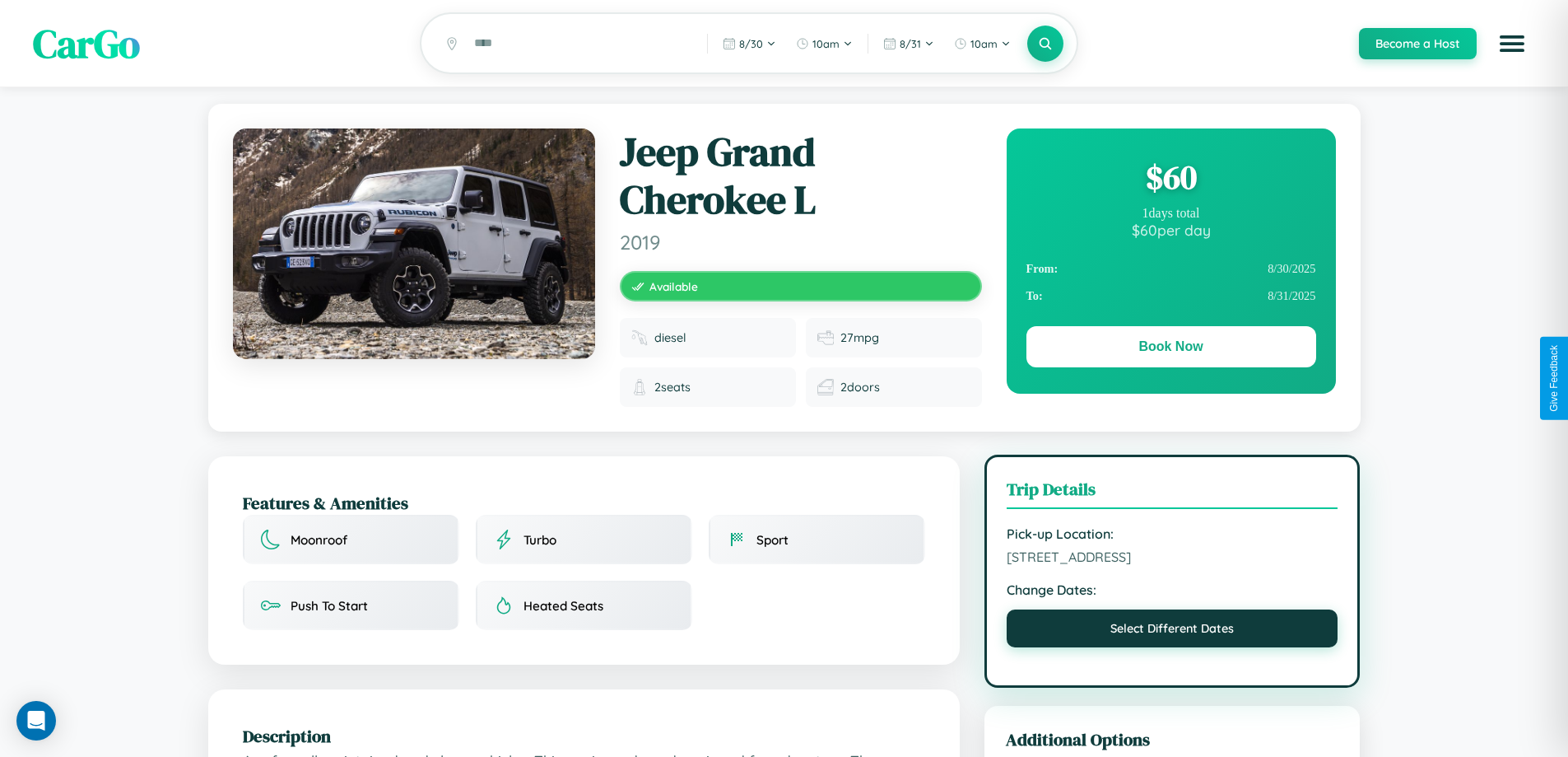
click at [1172, 631] on button "Select Different Dates" at bounding box center [1172, 628] width 332 height 38
select select "*"
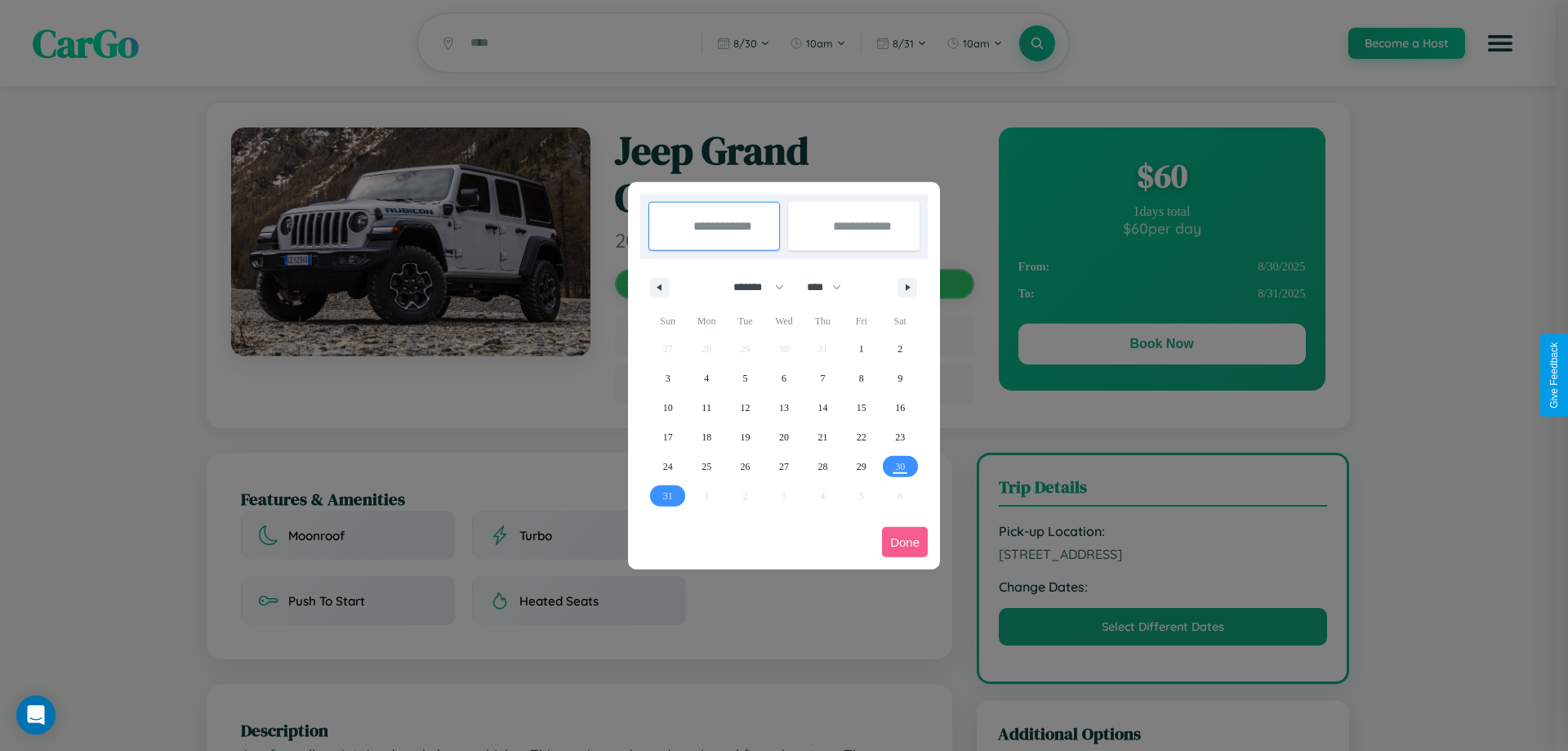
click at [752, 286] on select "******* ******** ***** ***** *** **** **** ****** ********* ******* ******** **…" at bounding box center [755, 287] width 69 height 27
drag, startPoint x: 832, startPoint y: 286, endPoint x: 784, endPoint y: 327, distance: 63.1
click at [832, 286] on select "**** **** **** **** **** **** **** **** **** **** **** **** **** **** **** ****…" at bounding box center [824, 287] width 49 height 27
select select "****"
click at [706, 466] on span "24" at bounding box center [706, 466] width 10 height 29
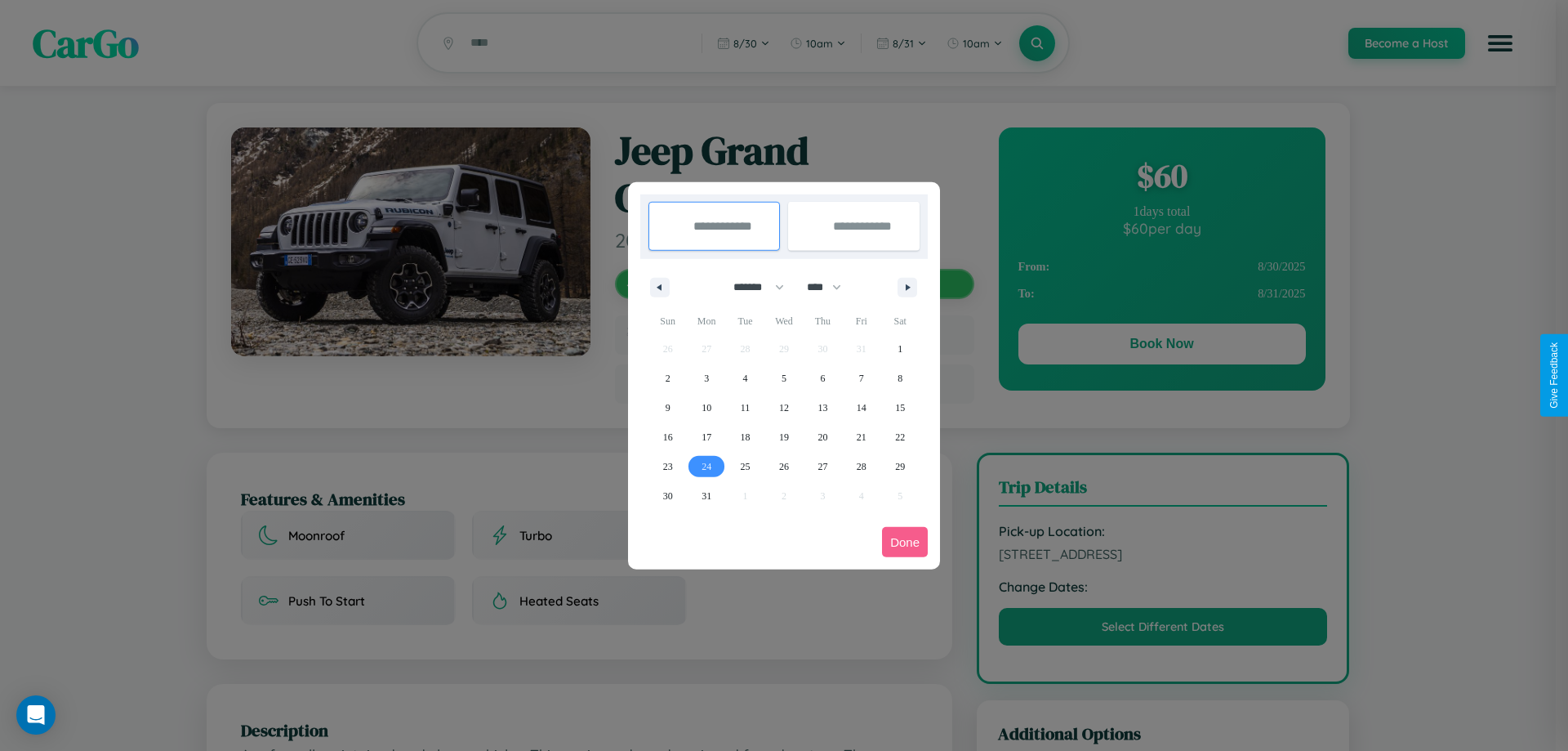
type input "**********"
click at [667, 496] on span "30" at bounding box center [668, 496] width 10 height 29
type input "**********"
click at [905, 542] on button "Done" at bounding box center [904, 542] width 45 height 30
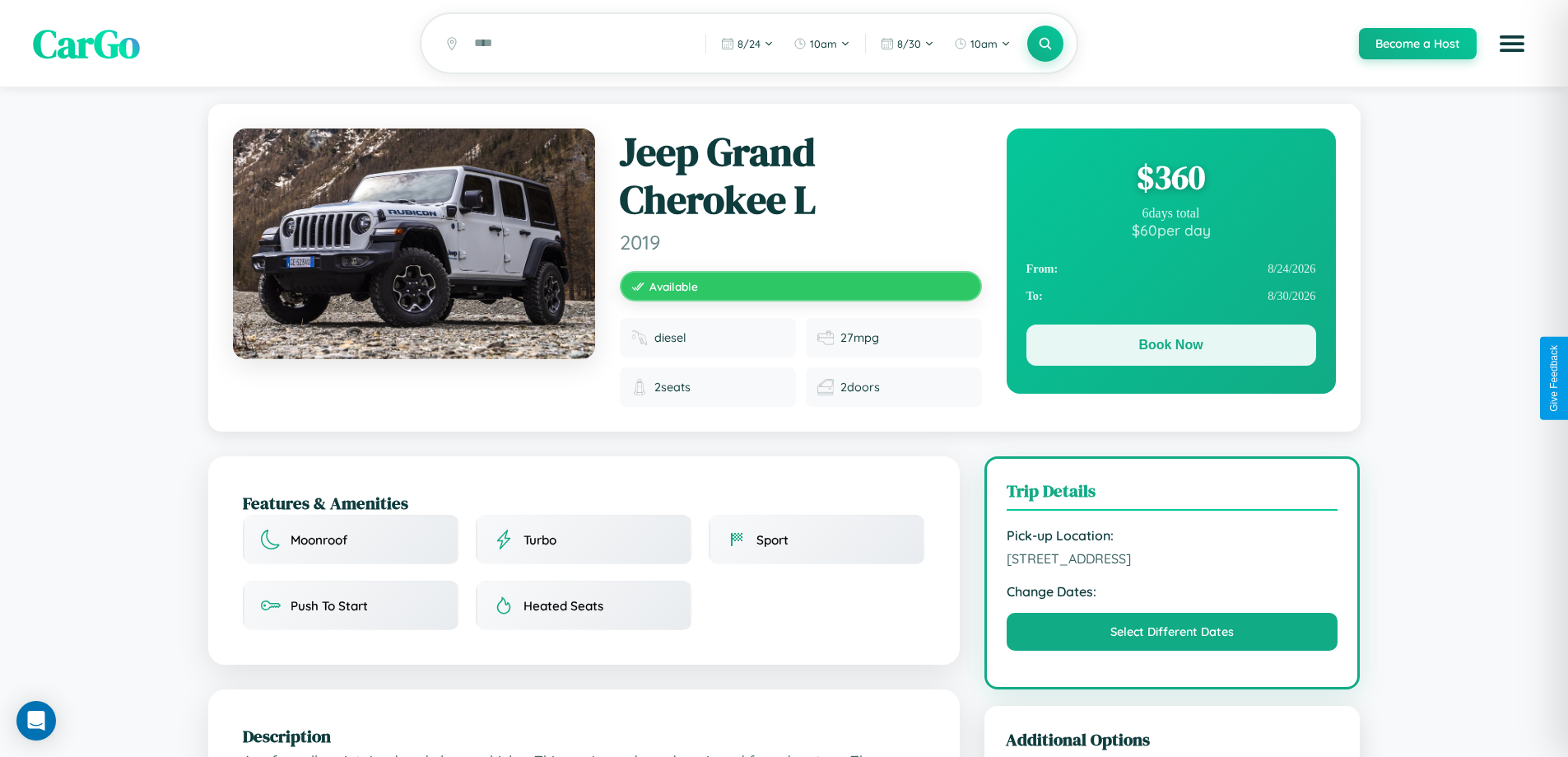
click at [1171, 347] on button "Book Now" at bounding box center [1171, 345] width 289 height 41
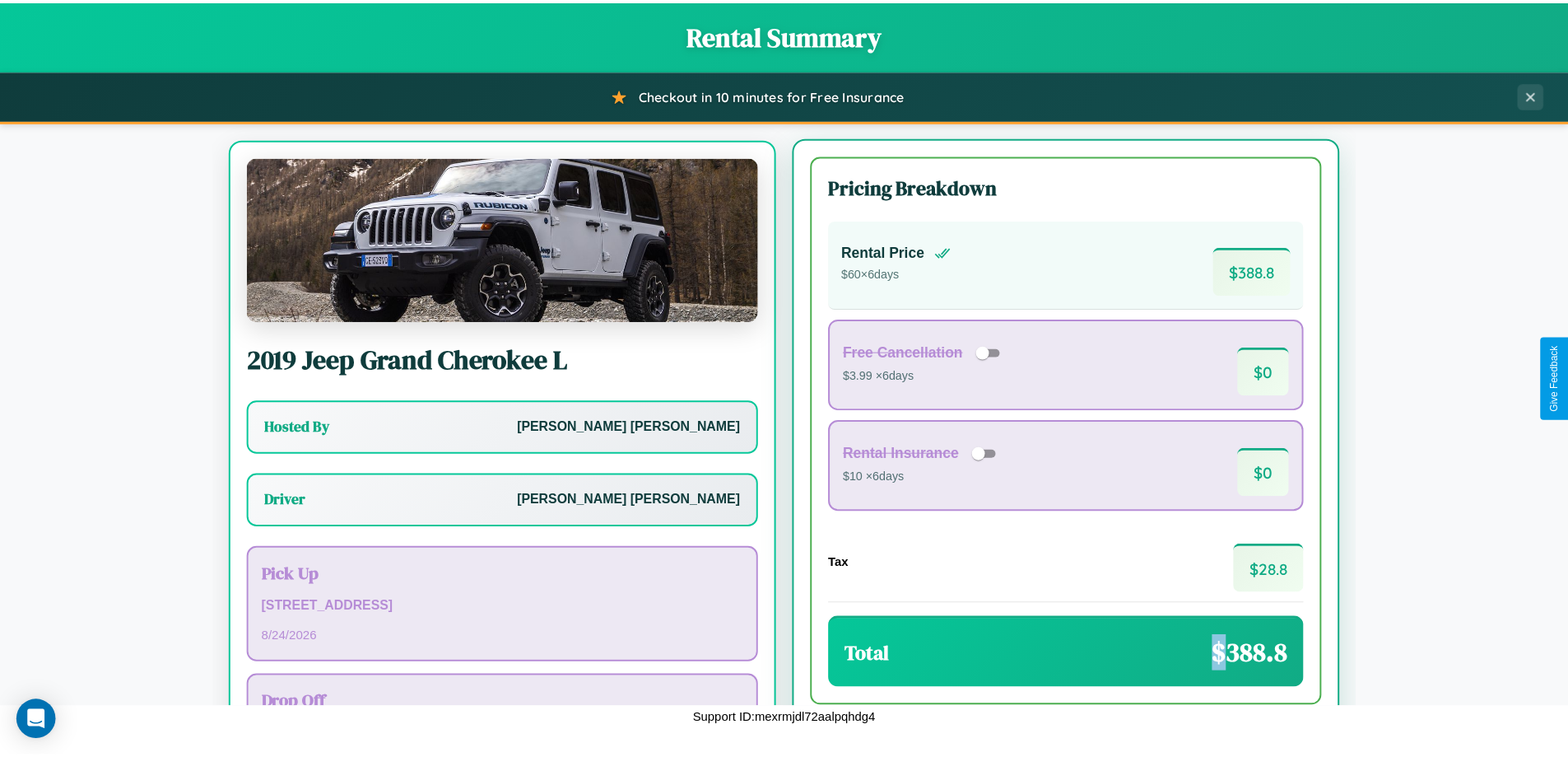
scroll to position [77, 0]
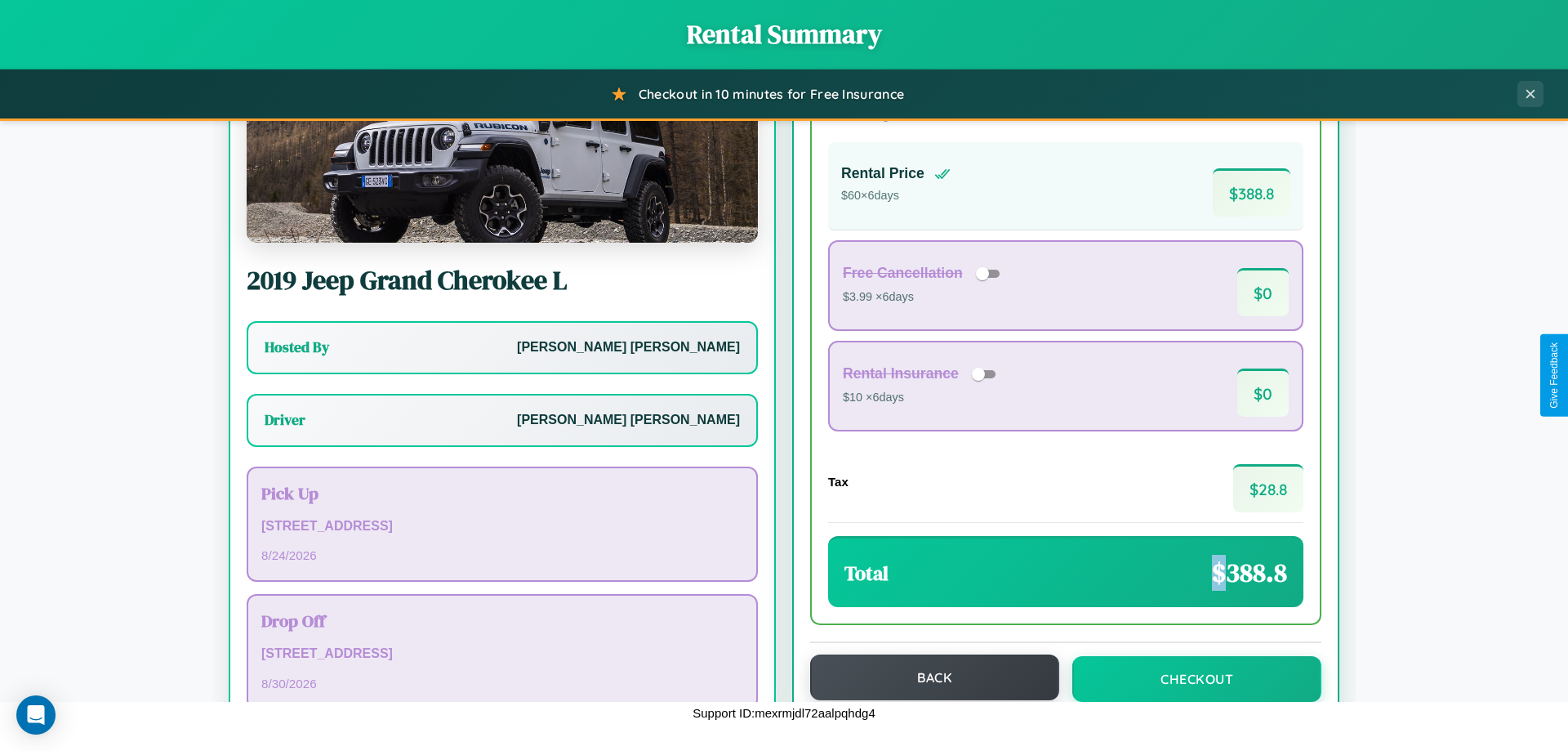
click at [927, 677] on button "Back" at bounding box center [934, 677] width 249 height 45
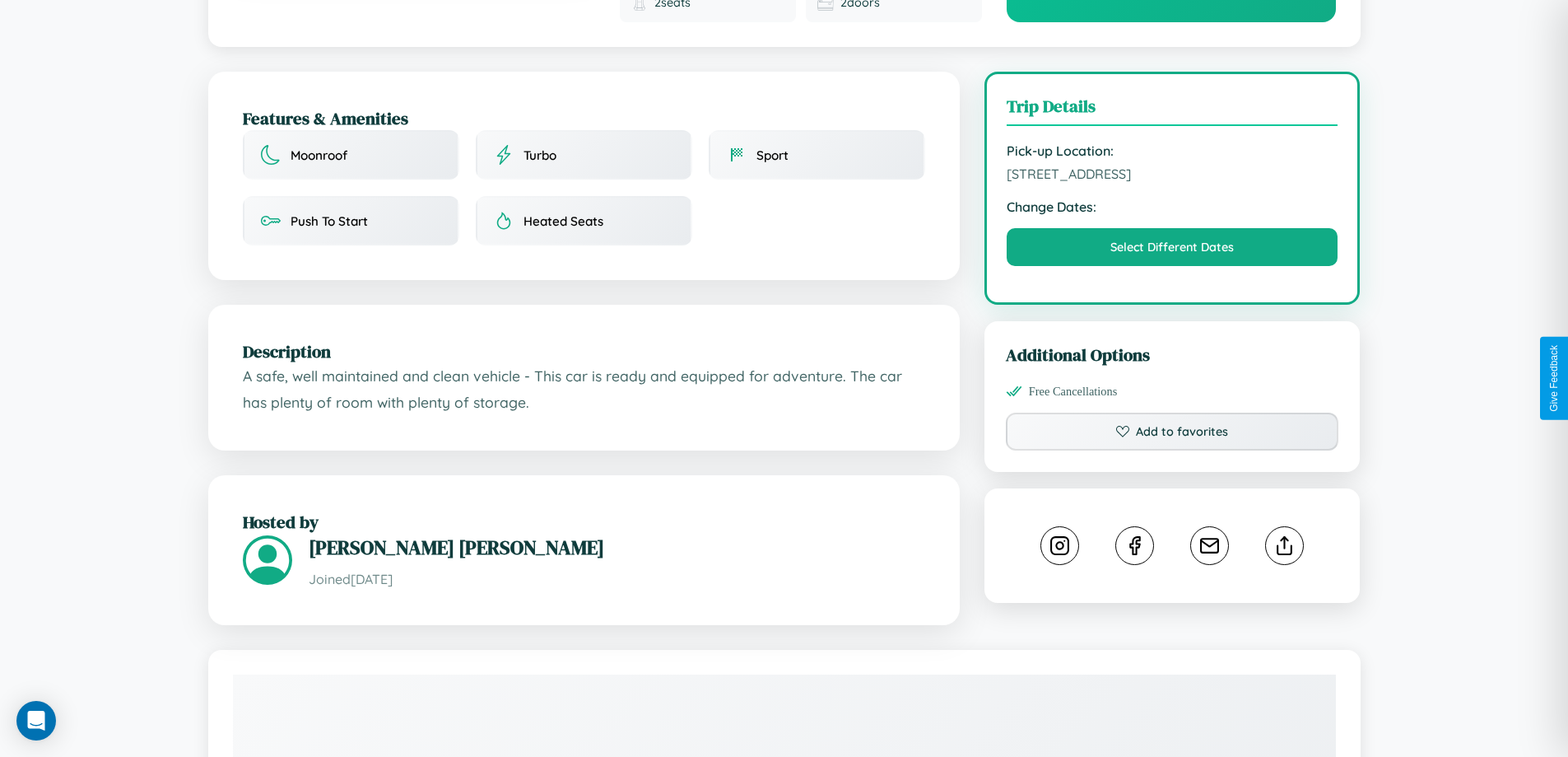
scroll to position [554, 0]
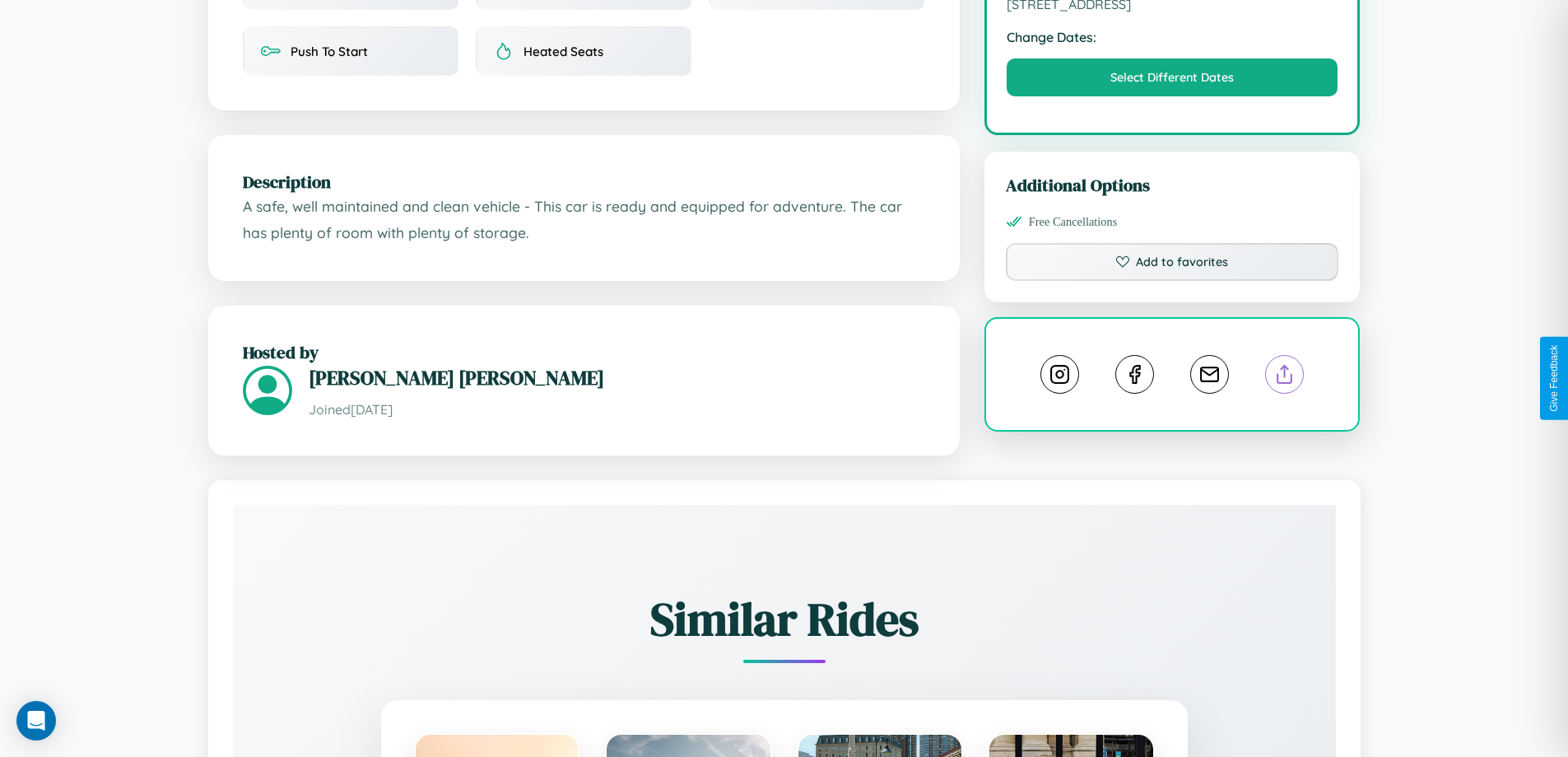
click at [1285, 378] on line at bounding box center [1285, 371] width 0 height 12
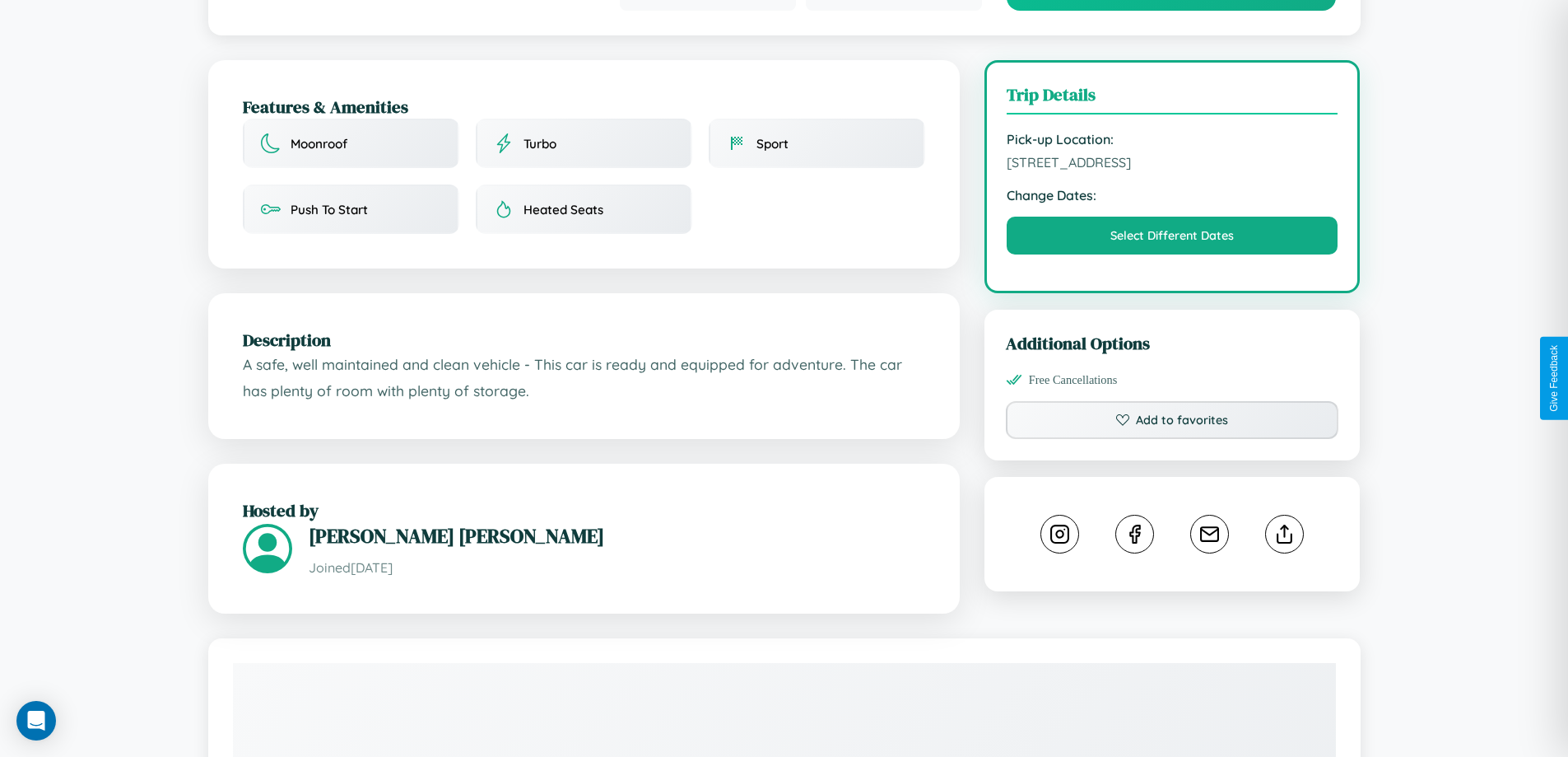
scroll to position [441, 0]
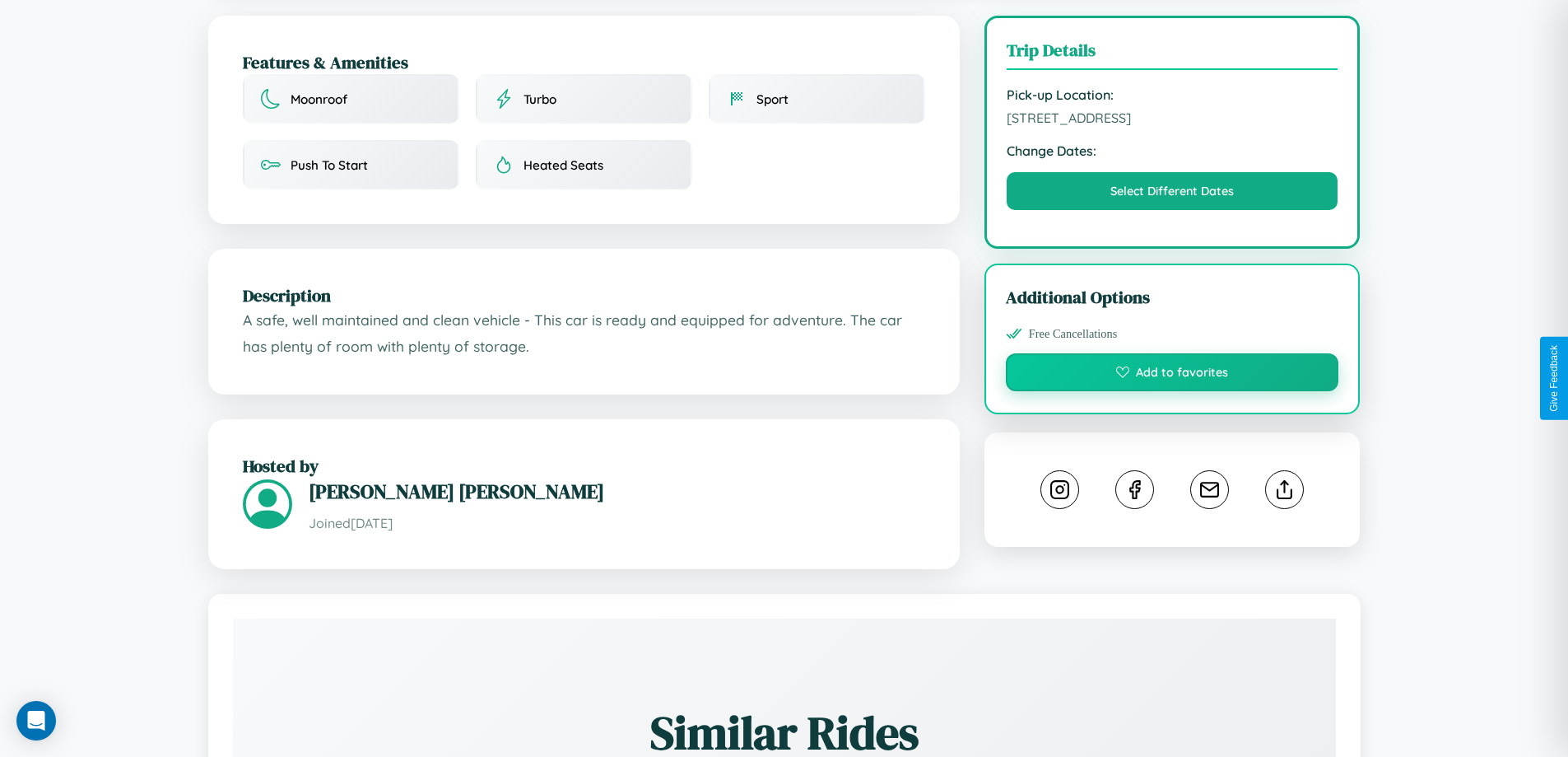
click at [1172, 378] on button "Add to favorites" at bounding box center [1172, 371] width 333 height 38
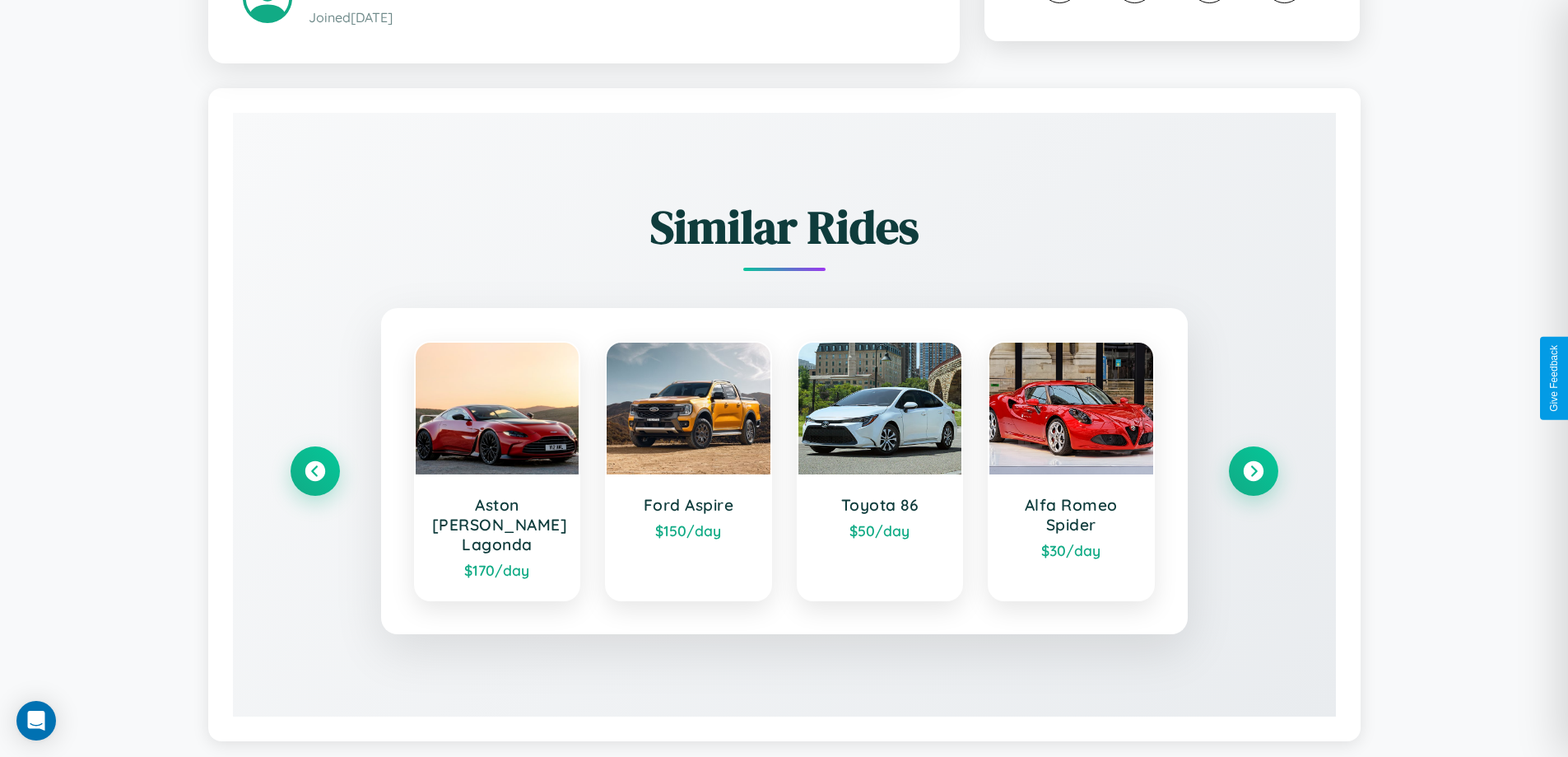
scroll to position [952, 0]
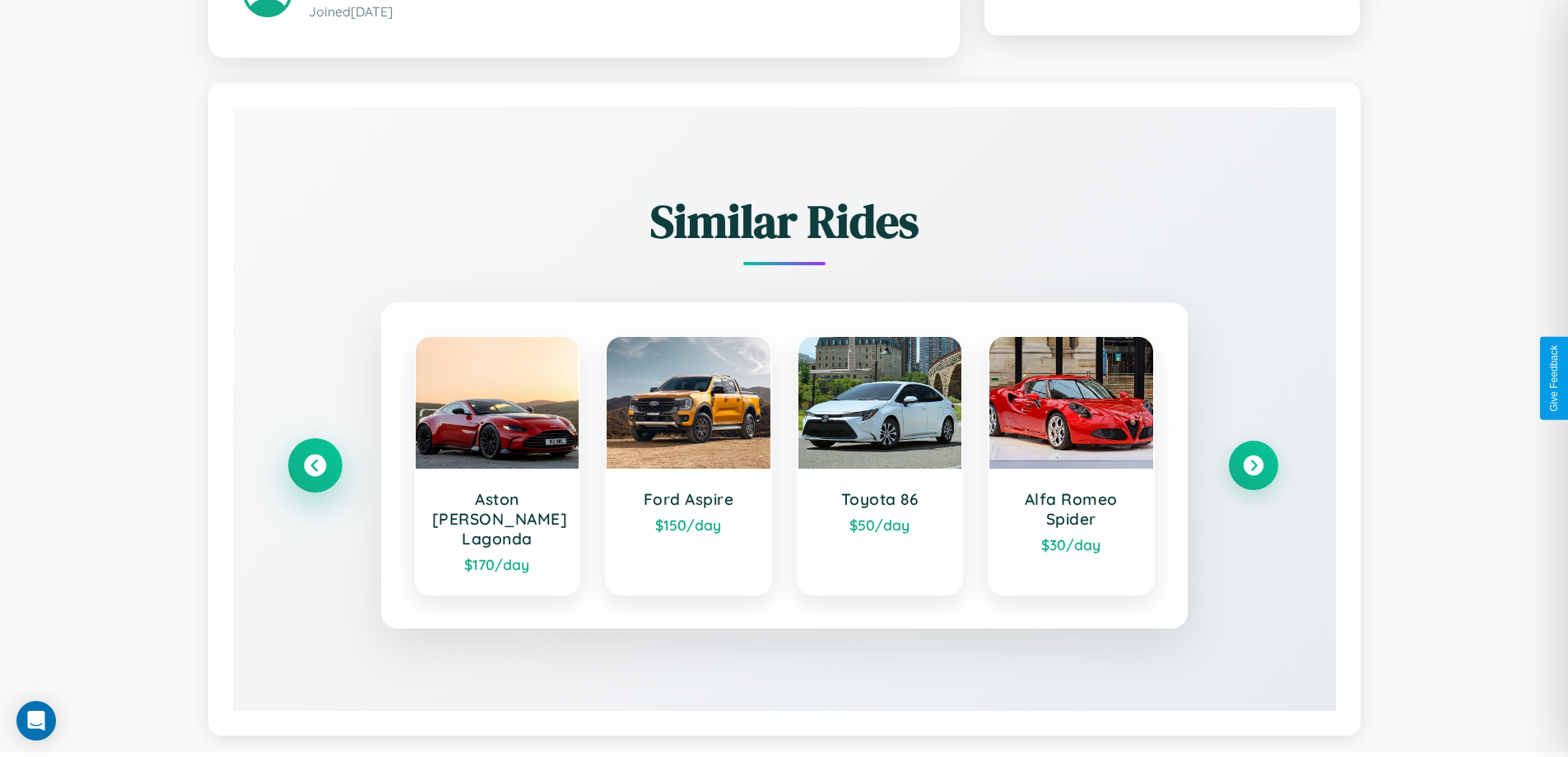
click at [314, 458] on icon at bounding box center [315, 466] width 22 height 22
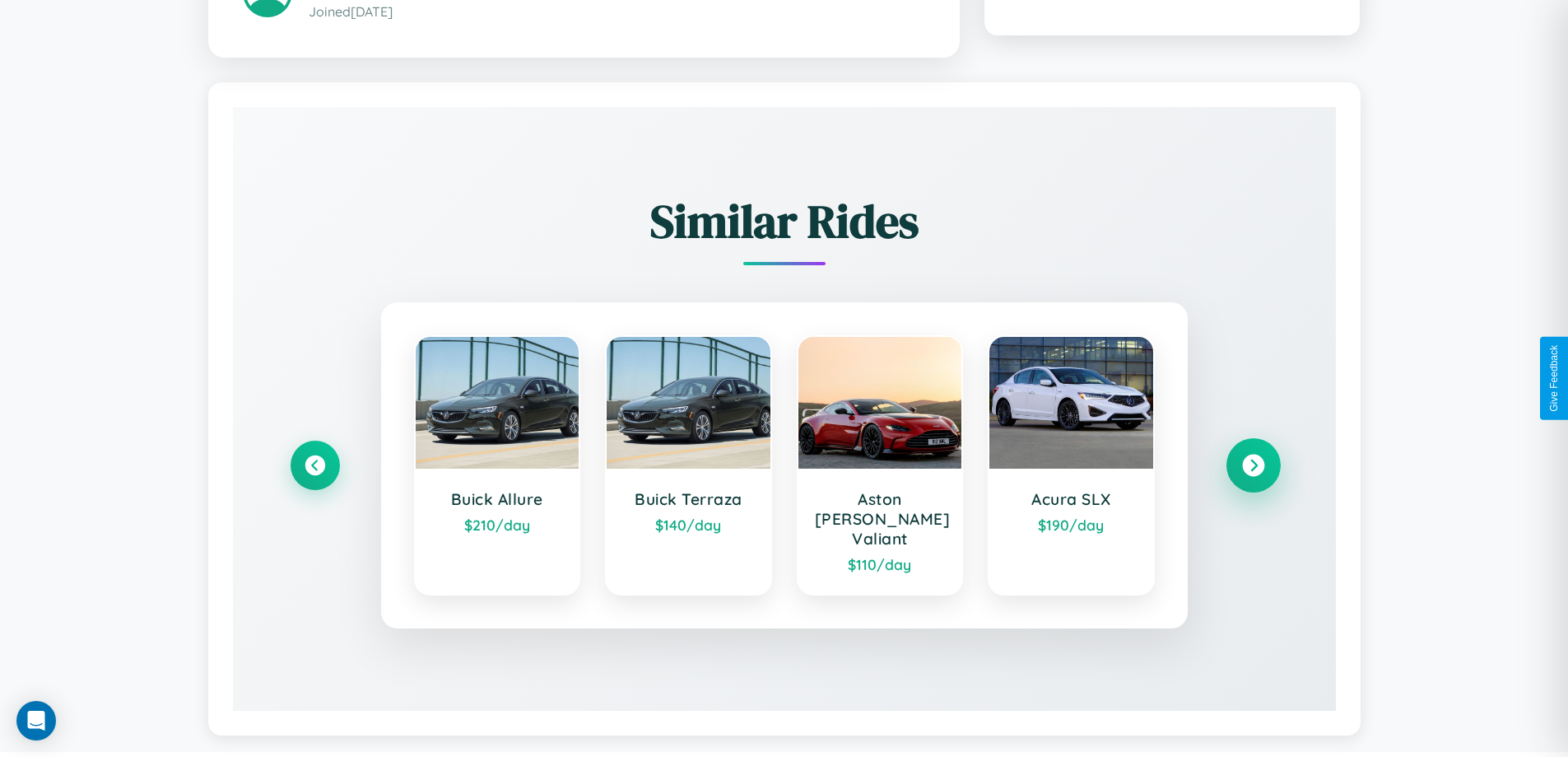
click at [1253, 458] on icon at bounding box center [1253, 466] width 22 height 22
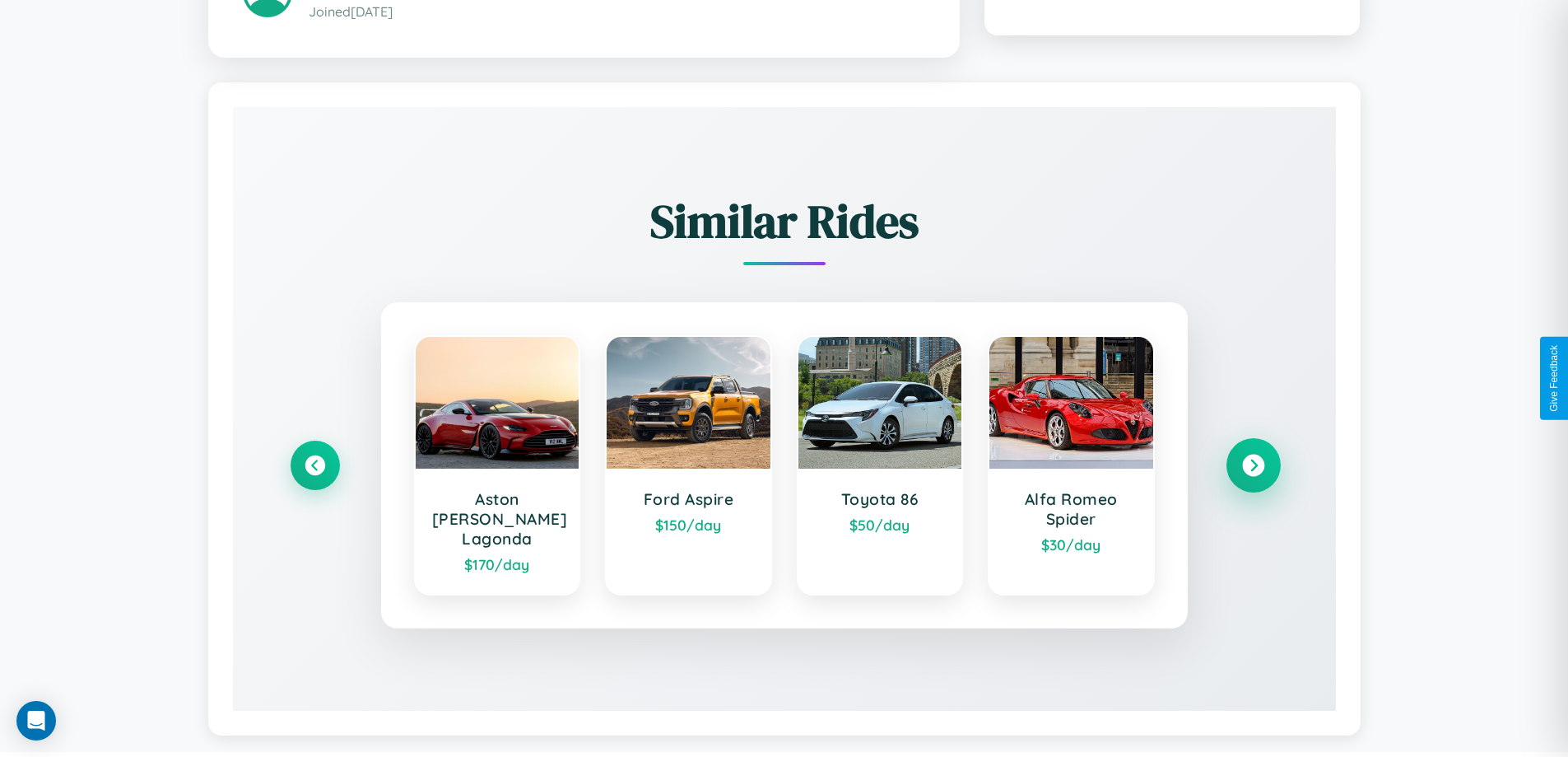
click at [1253, 458] on icon at bounding box center [1253, 466] width 22 height 22
